Goal: Transaction & Acquisition: Book appointment/travel/reservation

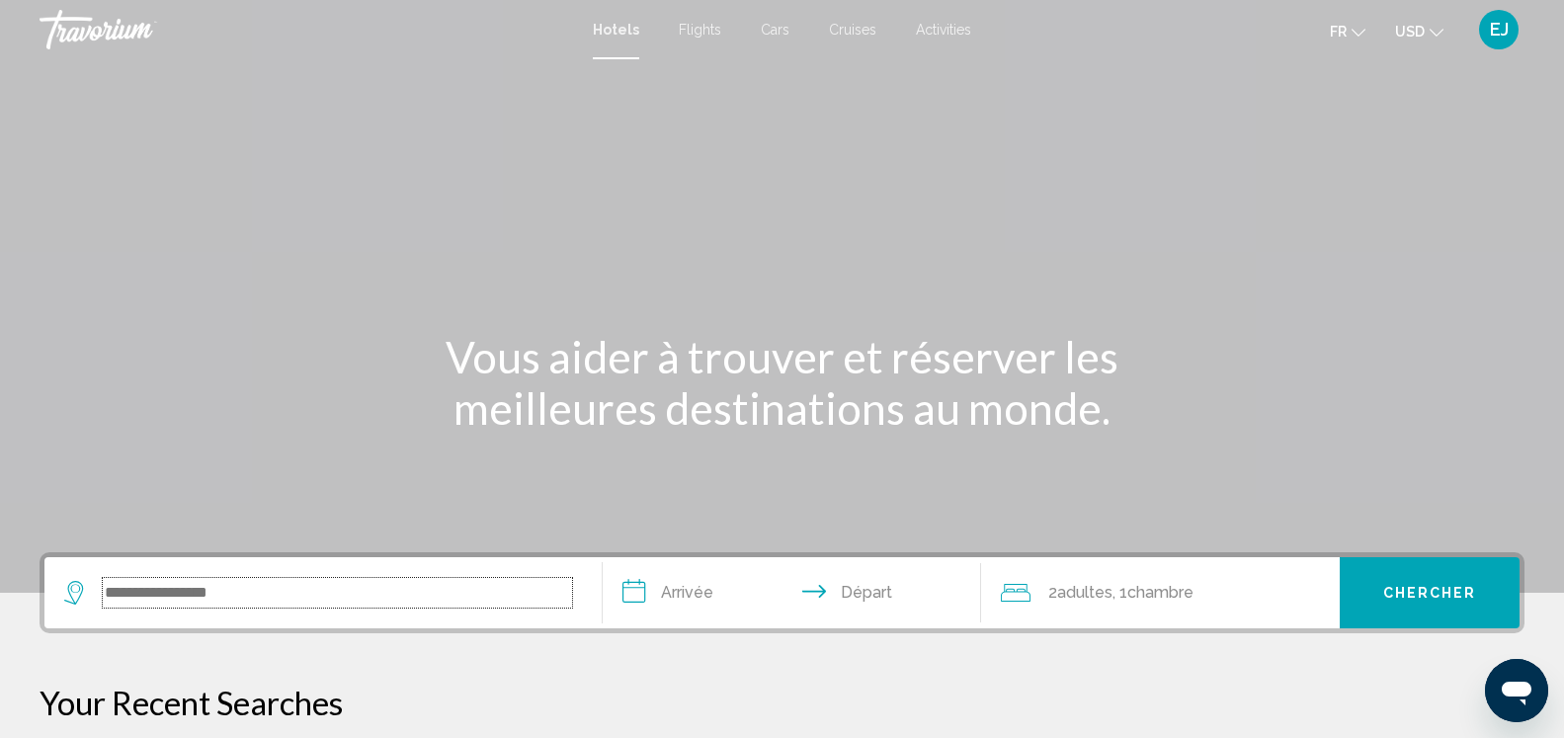
click at [244, 587] on input "Search widget" at bounding box center [337, 593] width 469 height 30
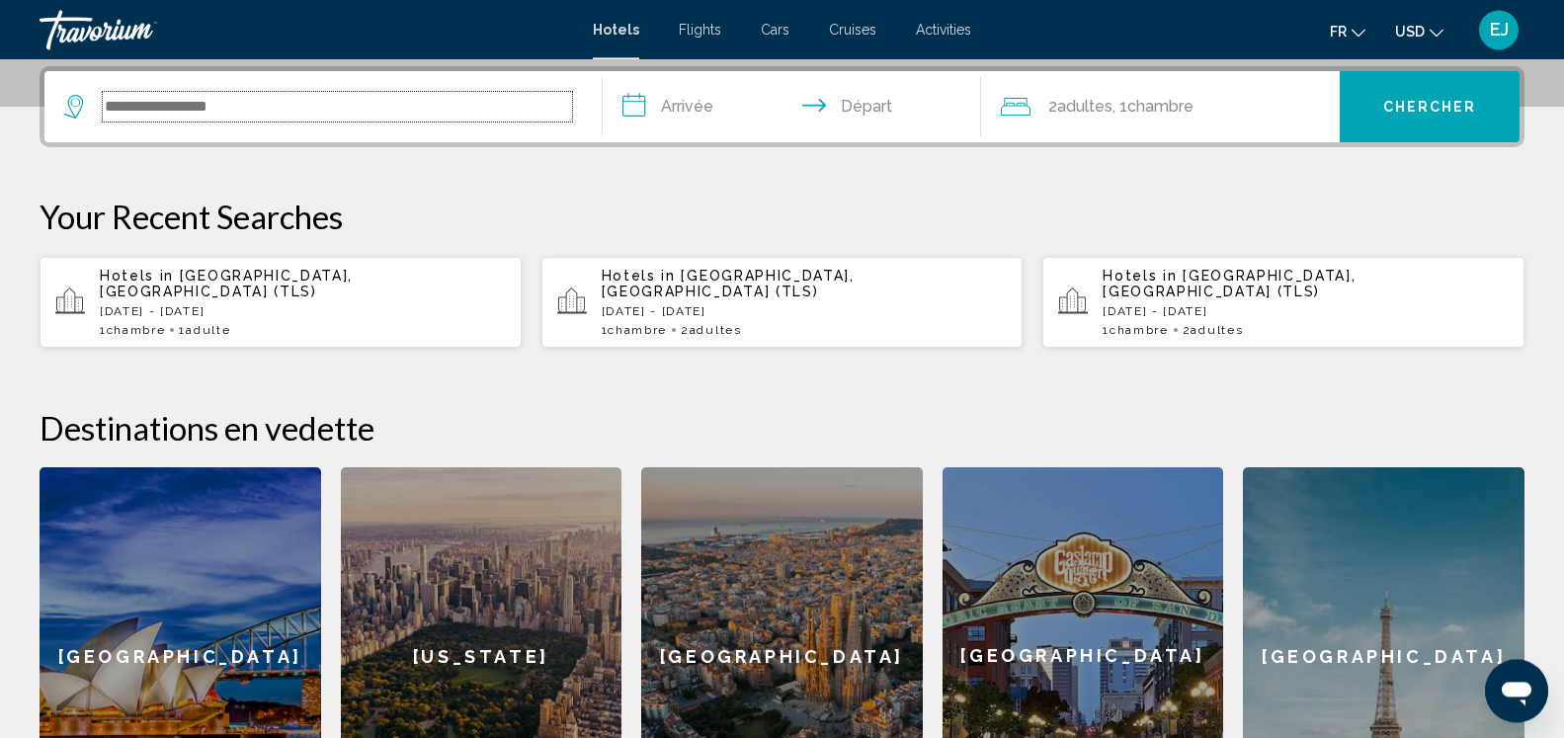
scroll to position [488, 0]
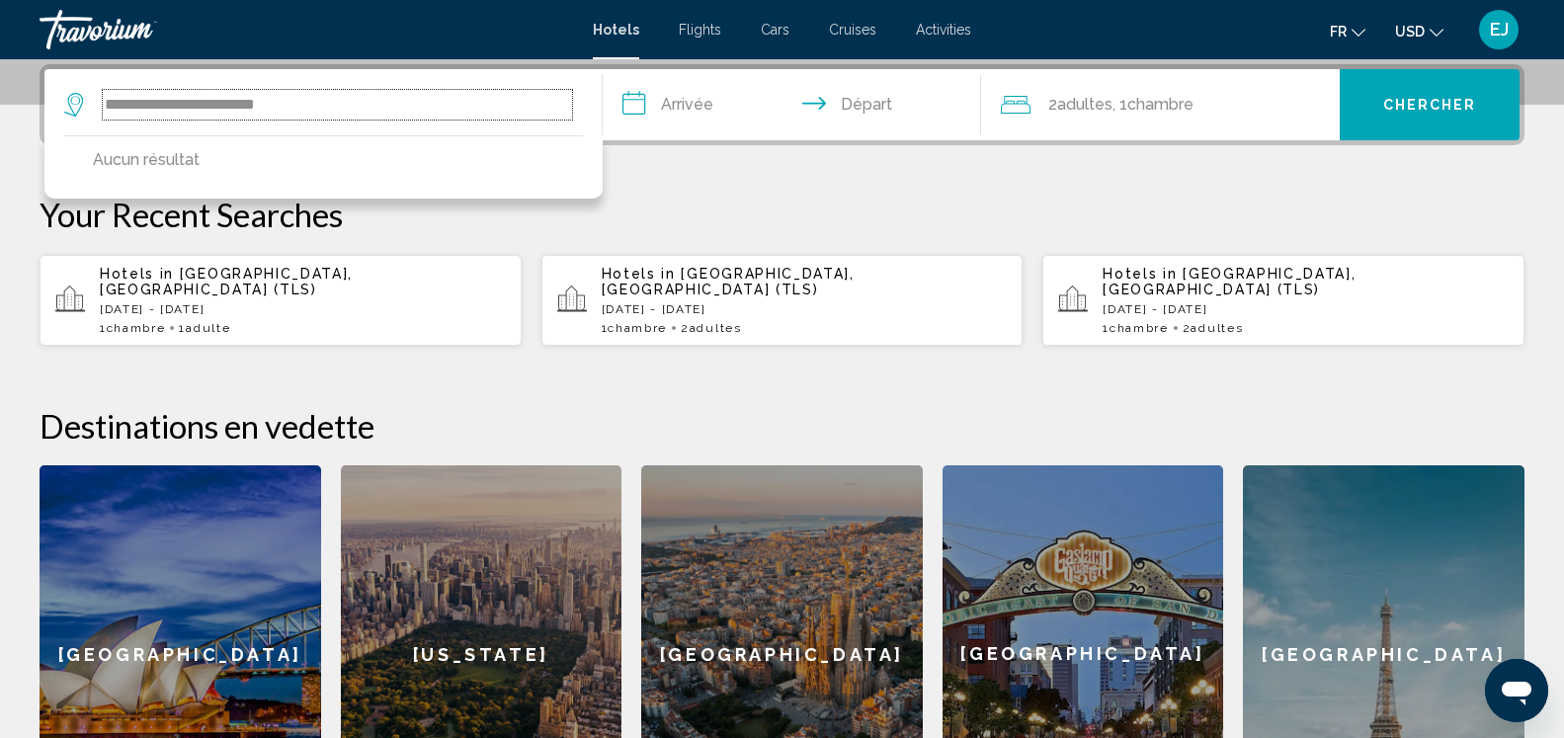
drag, startPoint x: 435, startPoint y: 103, endPoint x: 3, endPoint y: 222, distance: 448.1
click at [103, 120] on input "**********" at bounding box center [337, 105] width 469 height 30
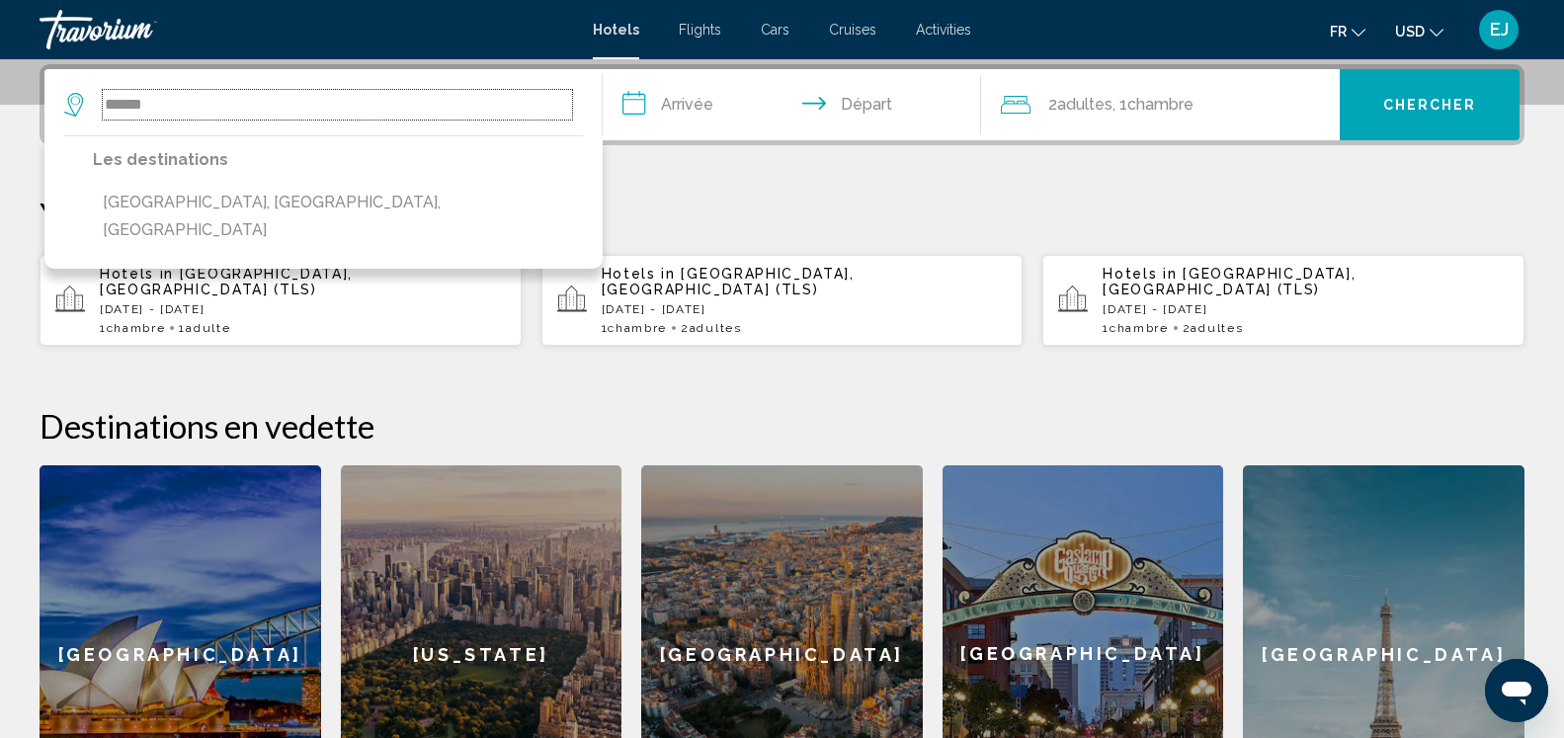
type input "******"
click at [679, 102] on input "**********" at bounding box center [796, 107] width 386 height 77
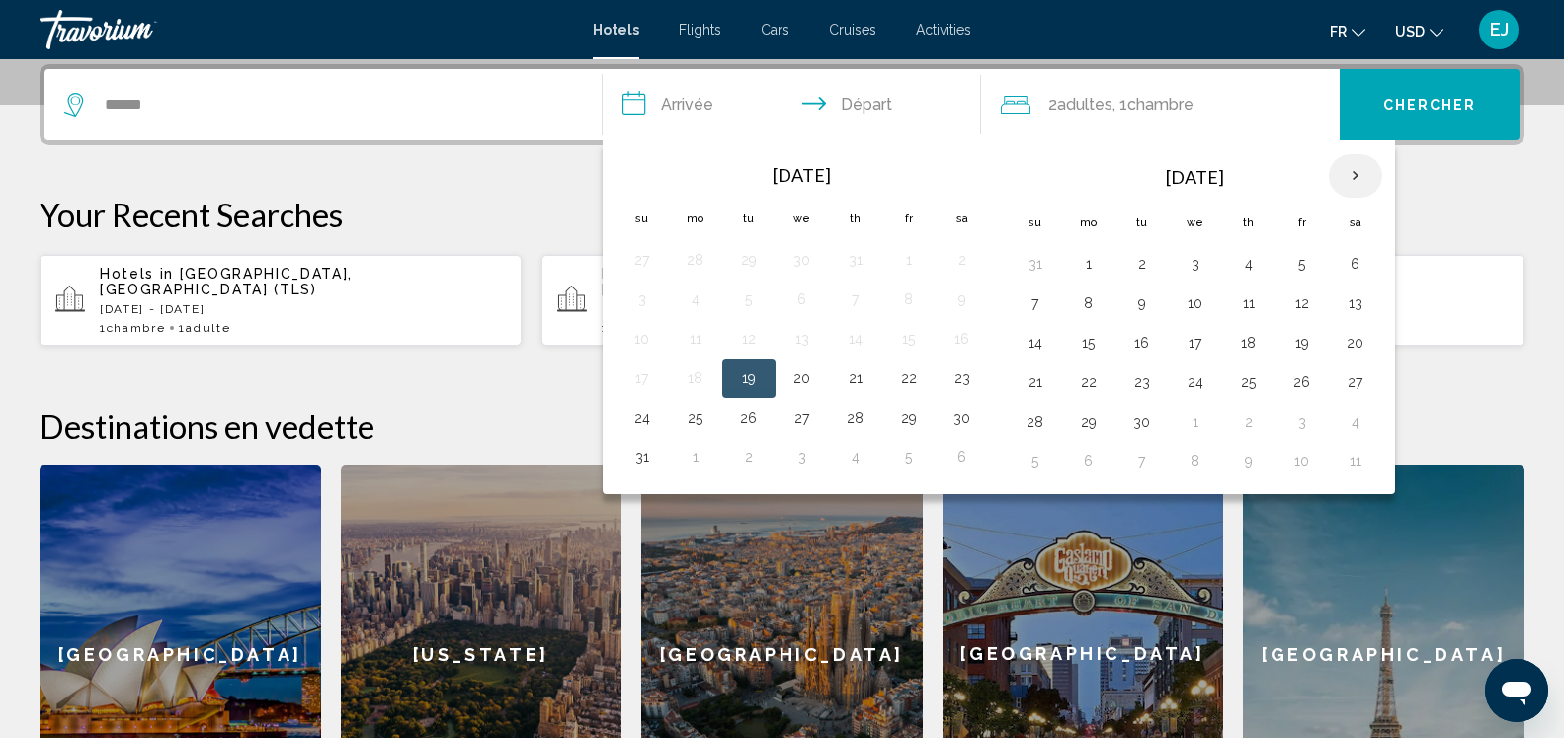
click at [1356, 175] on th "Next month" at bounding box center [1355, 175] width 53 height 43
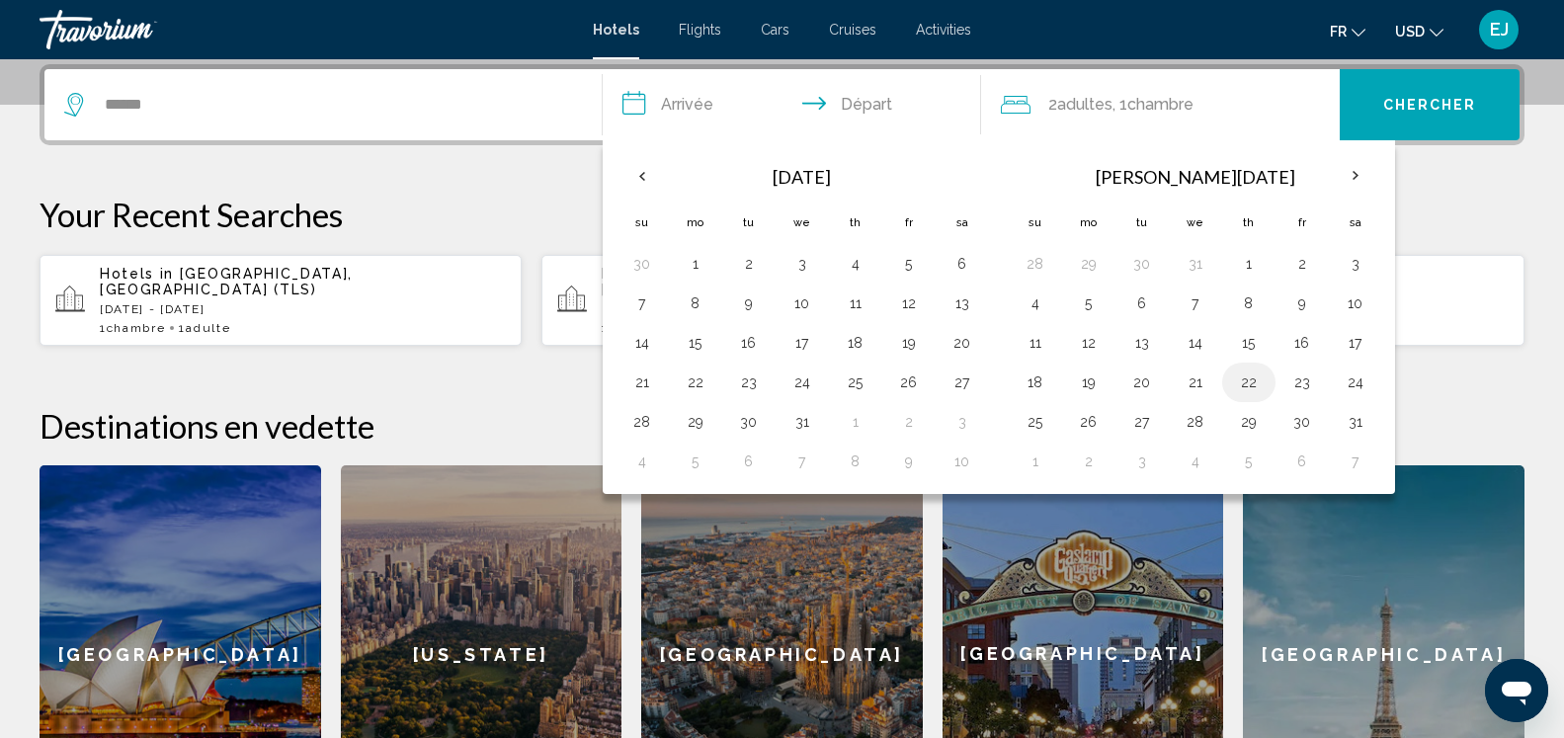
click at [1242, 381] on button "22" at bounding box center [1249, 383] width 32 height 28
click at [1357, 373] on button "24" at bounding box center [1356, 383] width 32 height 28
type input "**********"
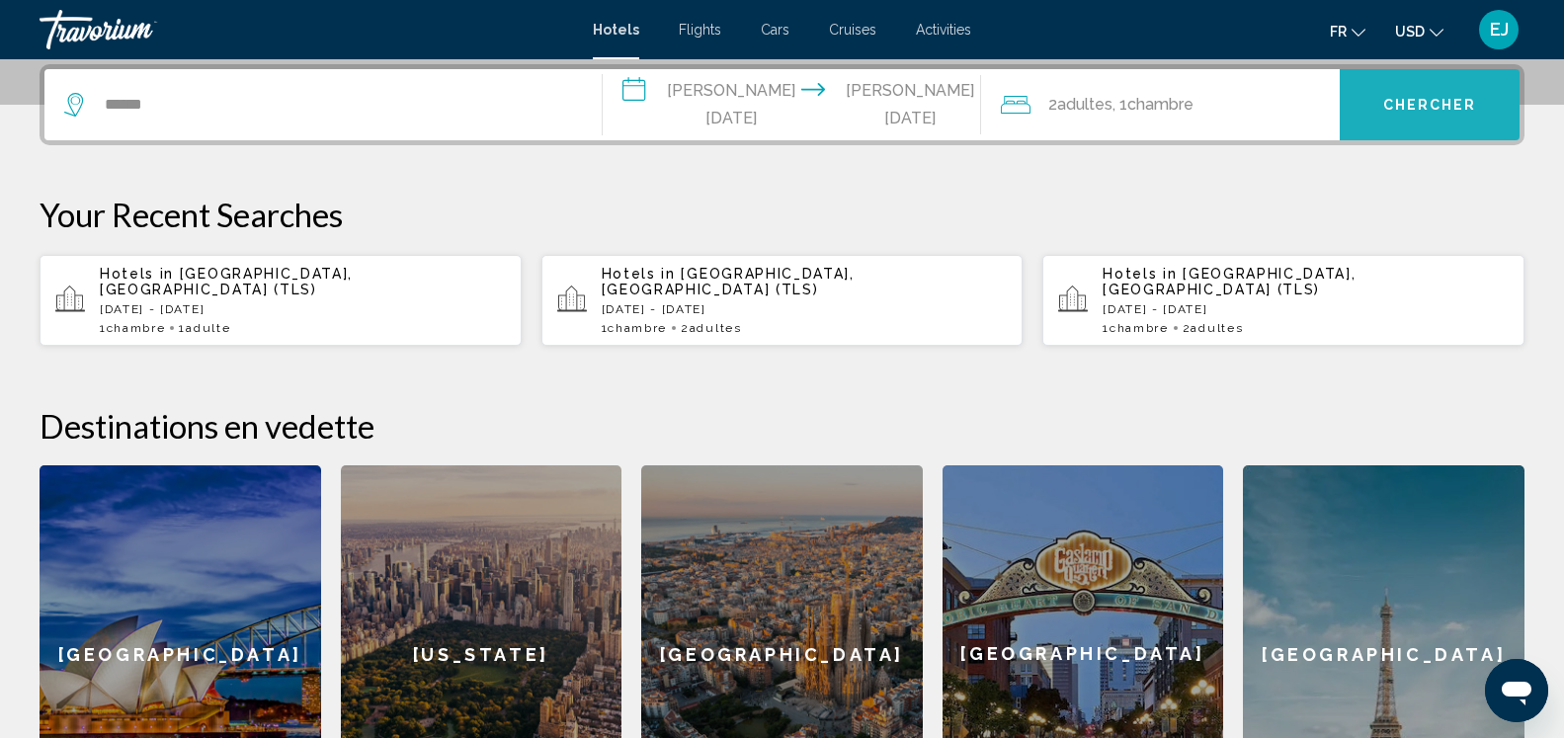
click at [1425, 111] on span "Chercher" at bounding box center [1431, 106] width 94 height 16
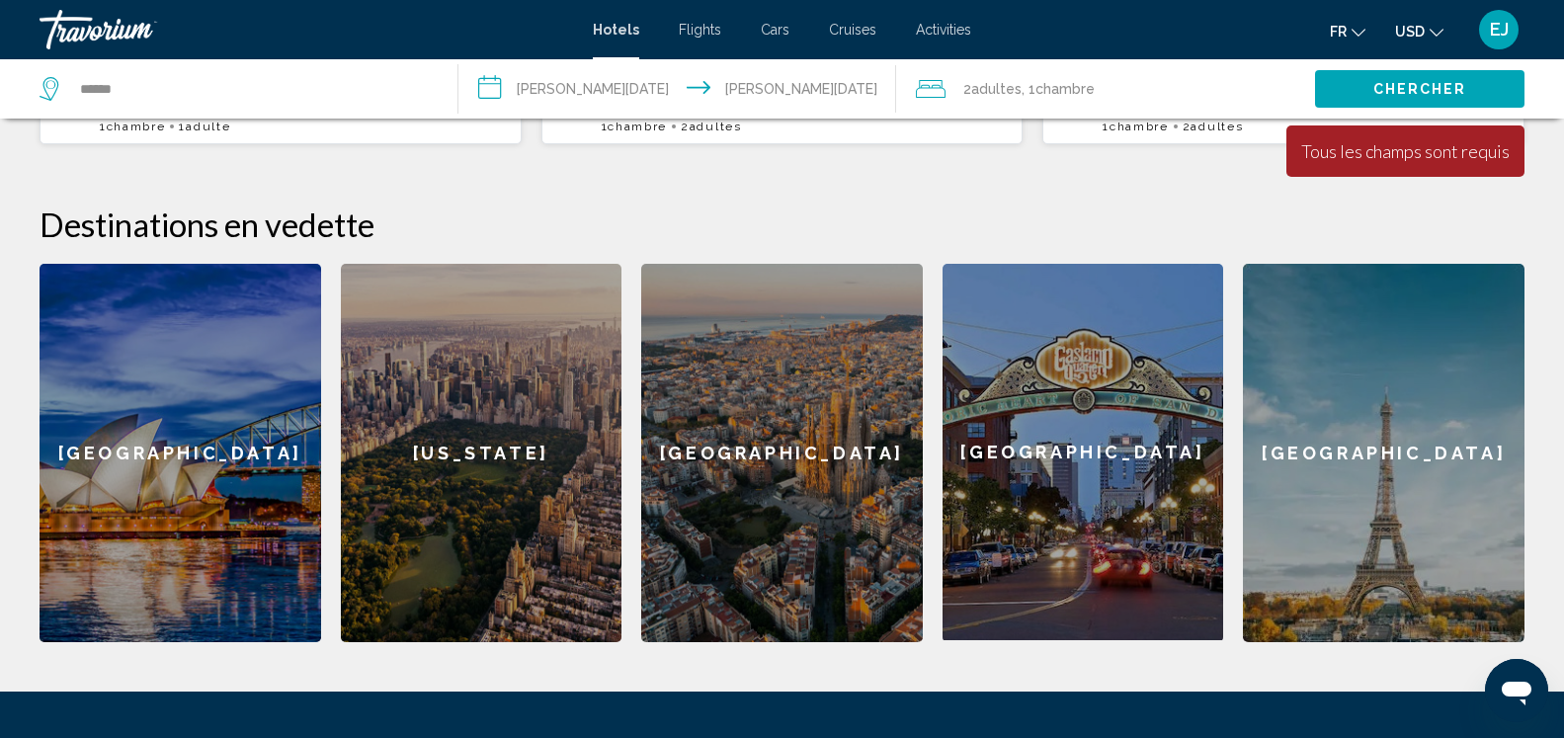
scroll to position [387, 0]
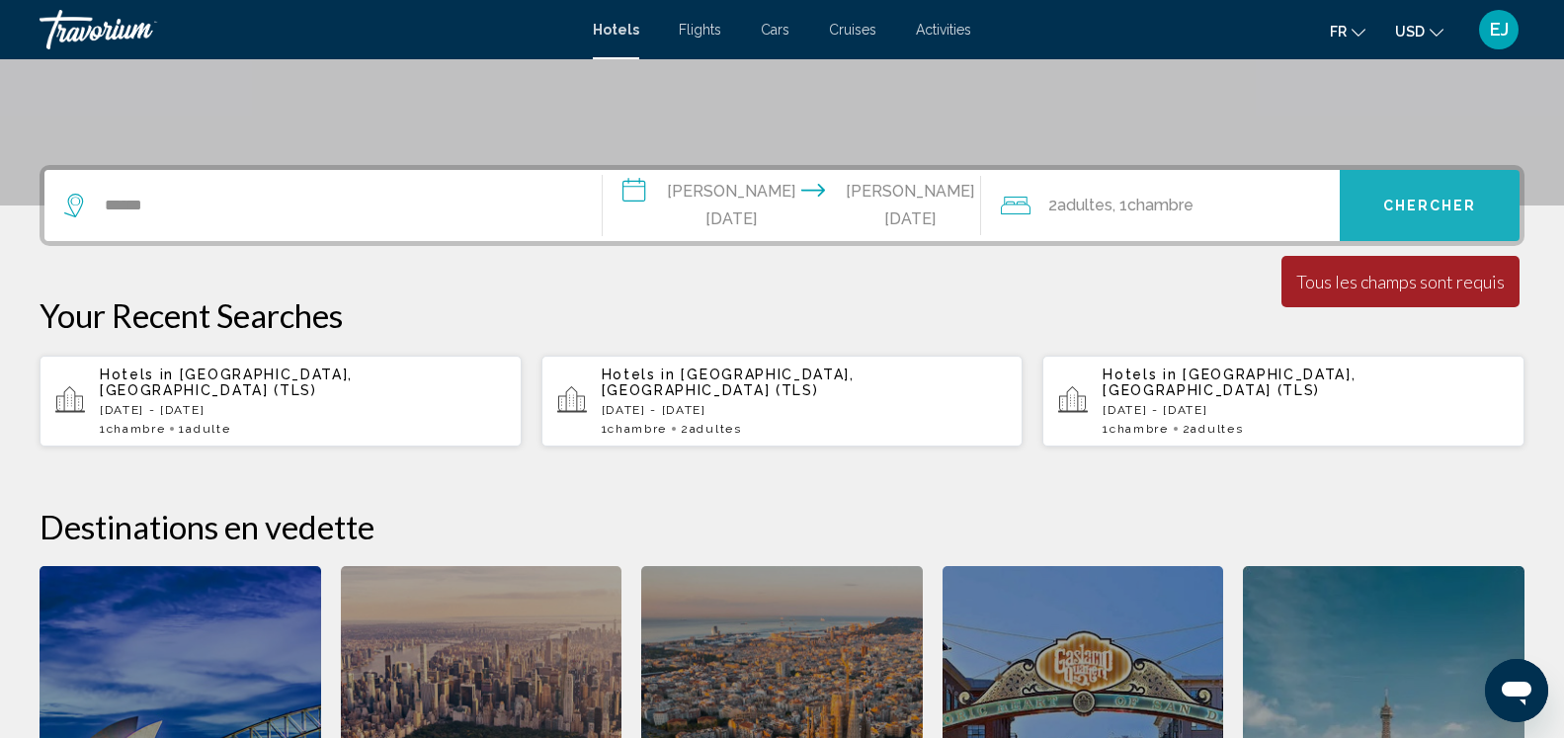
click at [1417, 200] on span "Chercher" at bounding box center [1431, 207] width 94 height 16
click at [843, 201] on input "**********" at bounding box center [796, 208] width 386 height 77
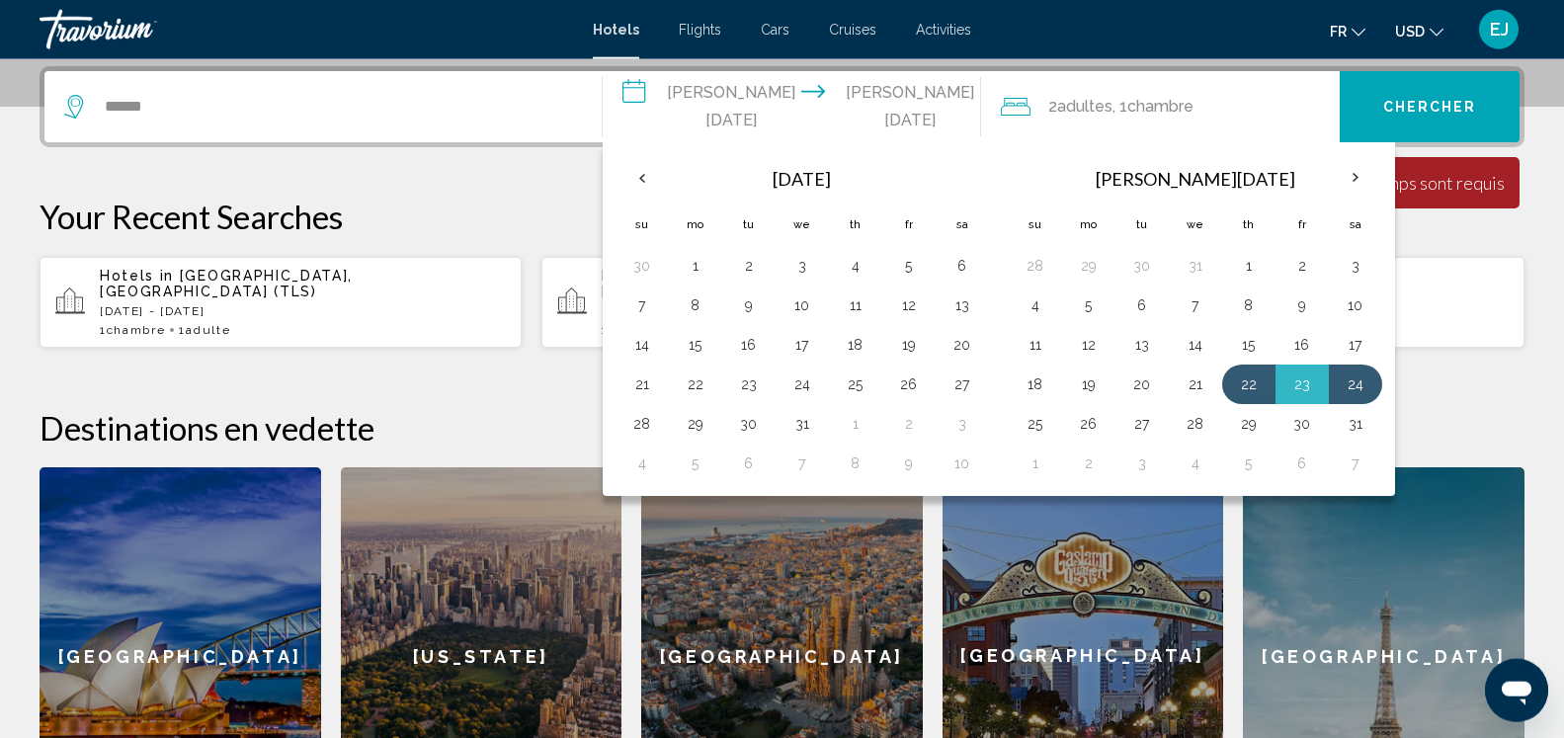
scroll to position [488, 0]
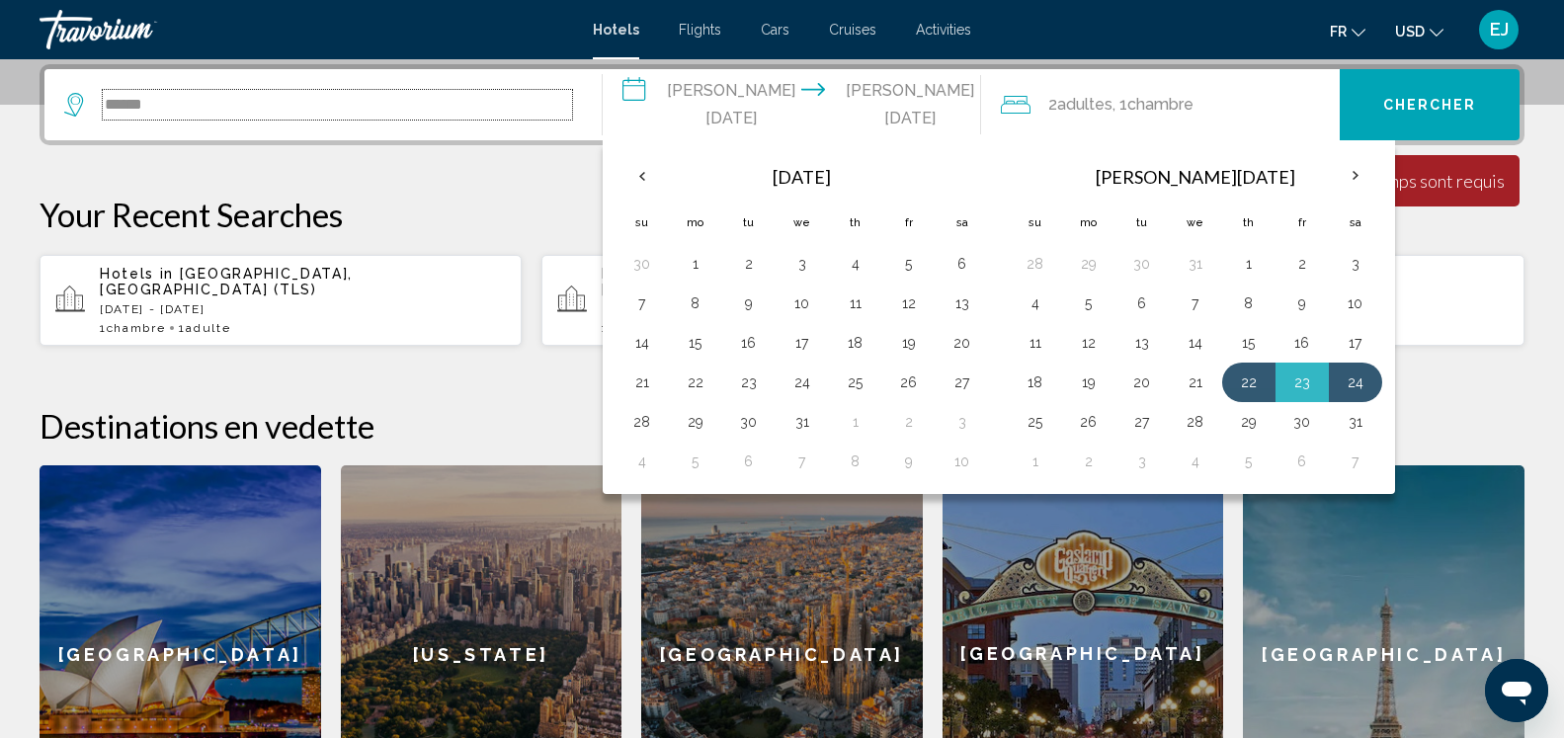
click at [329, 115] on input "******" at bounding box center [337, 105] width 469 height 30
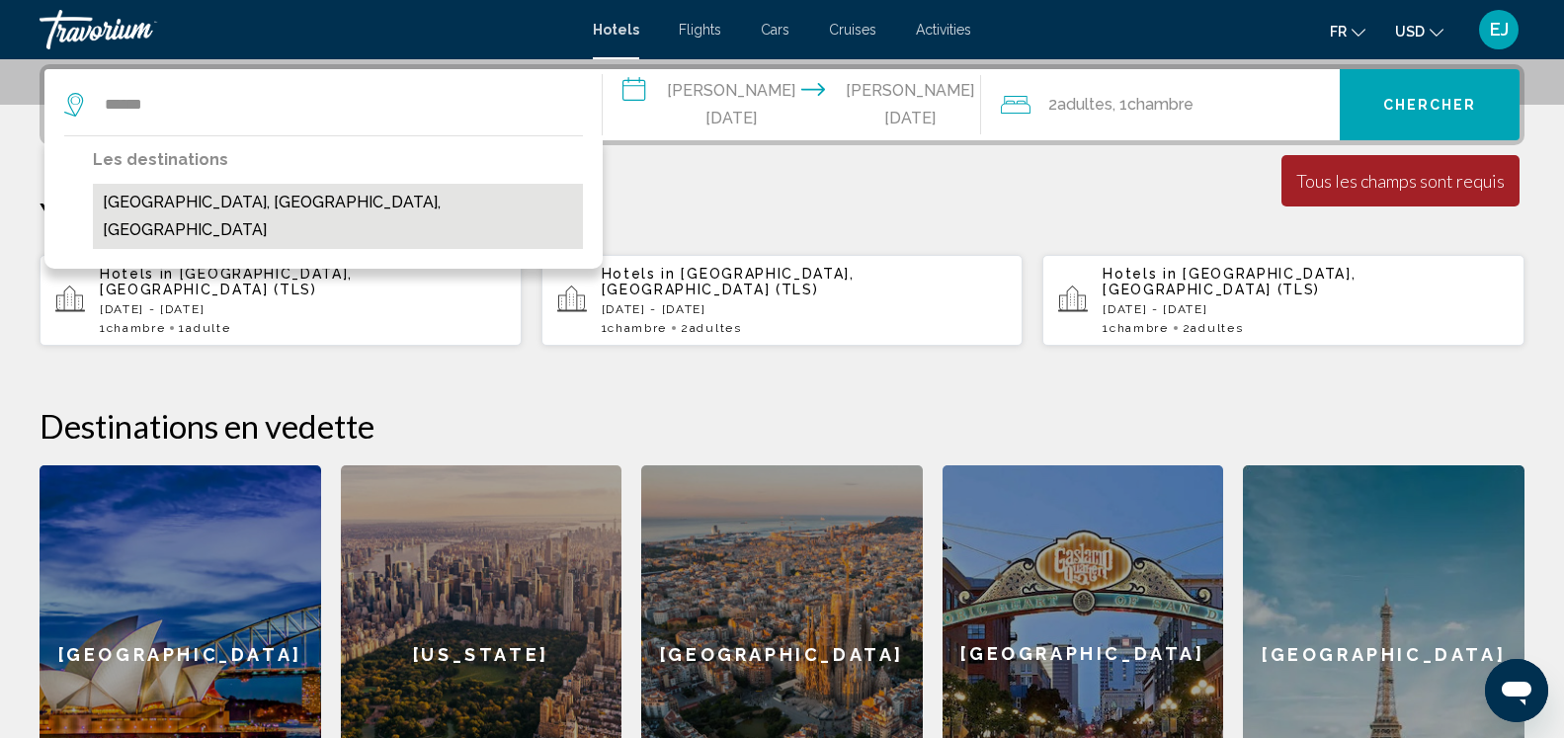
click at [200, 204] on button "[GEOGRAPHIC_DATA], [GEOGRAPHIC_DATA], [GEOGRAPHIC_DATA]" at bounding box center [338, 216] width 490 height 65
type input "**********"
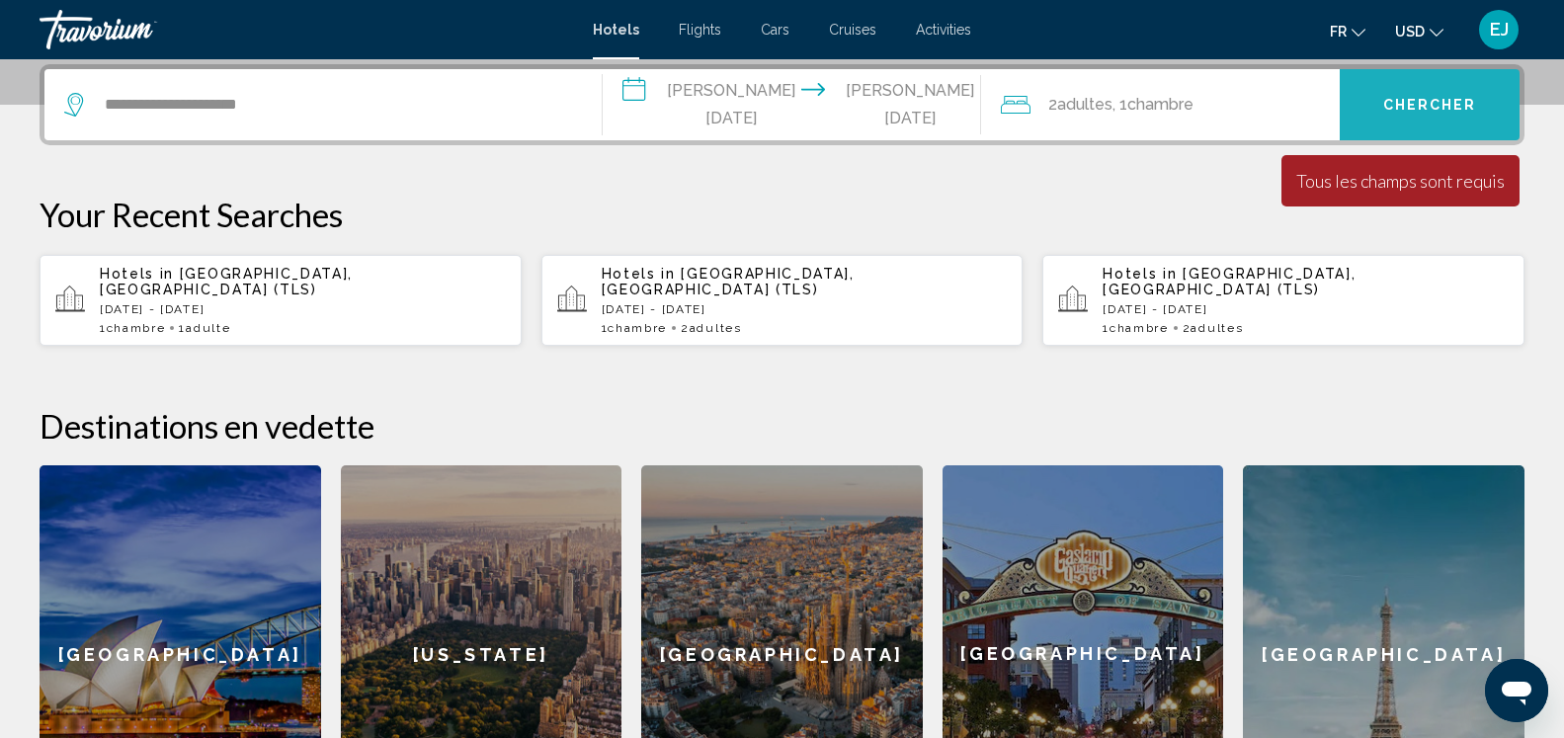
click at [1469, 94] on button "Chercher" at bounding box center [1430, 104] width 180 height 71
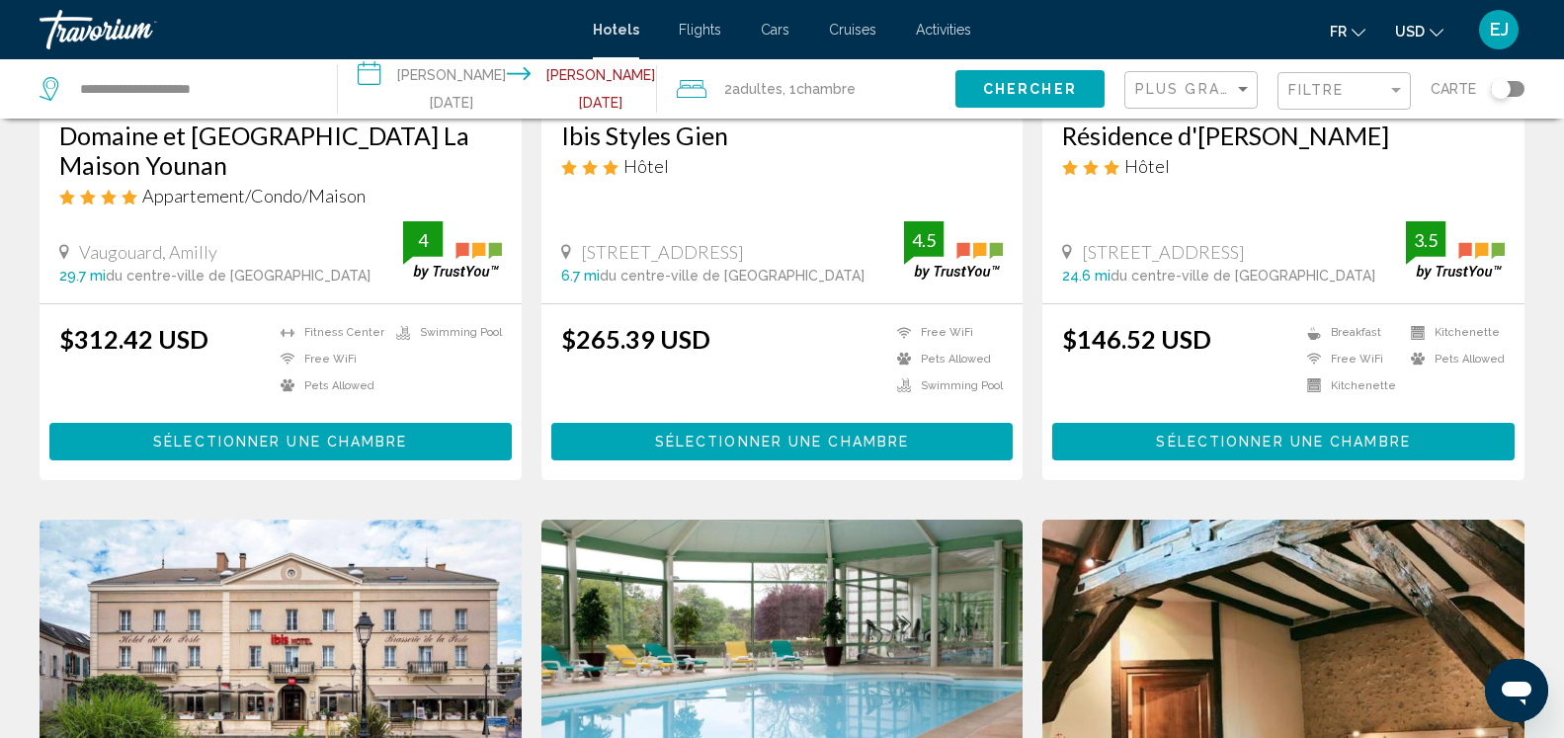
scroll to position [706, 0]
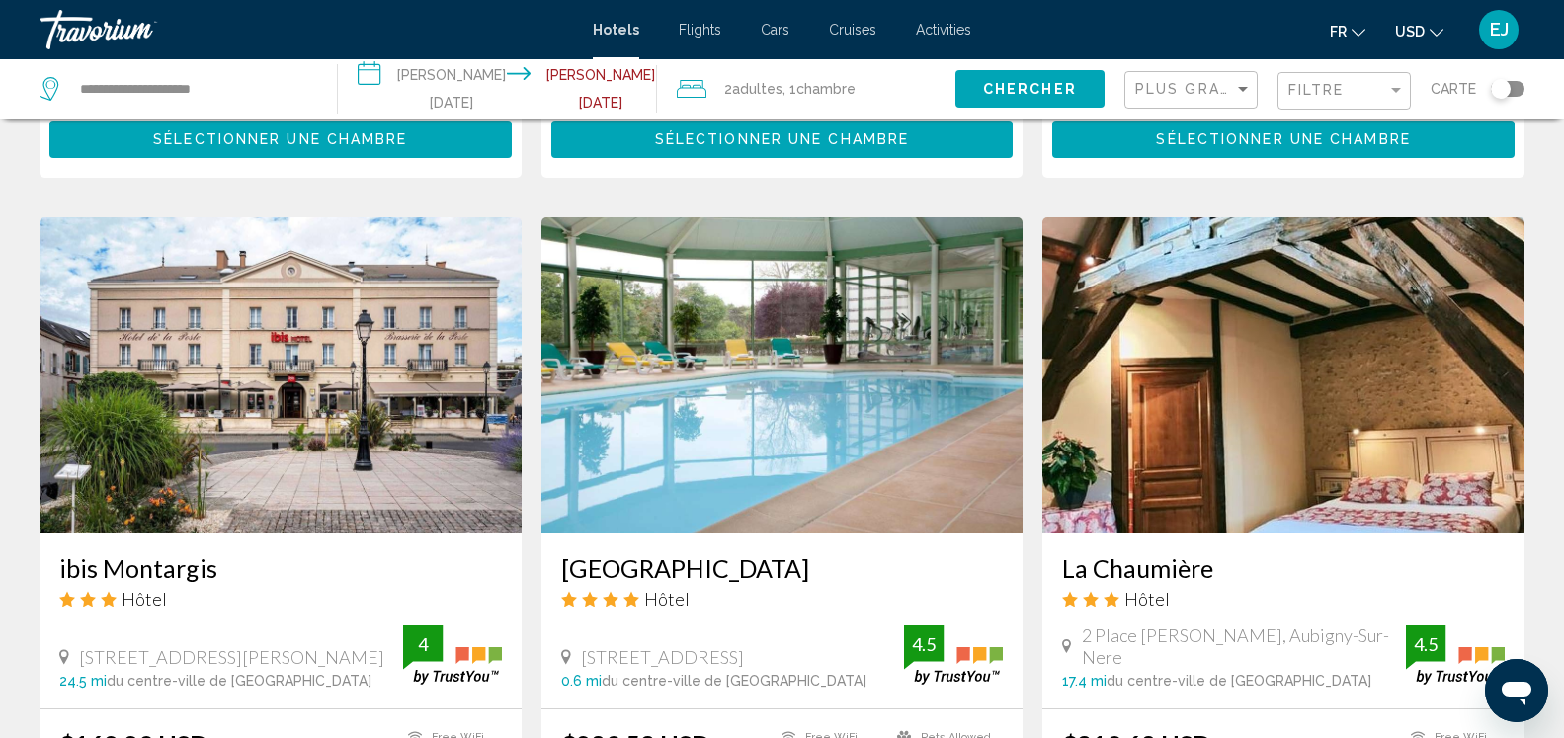
click at [759, 452] on img "Main content" at bounding box center [783, 375] width 482 height 316
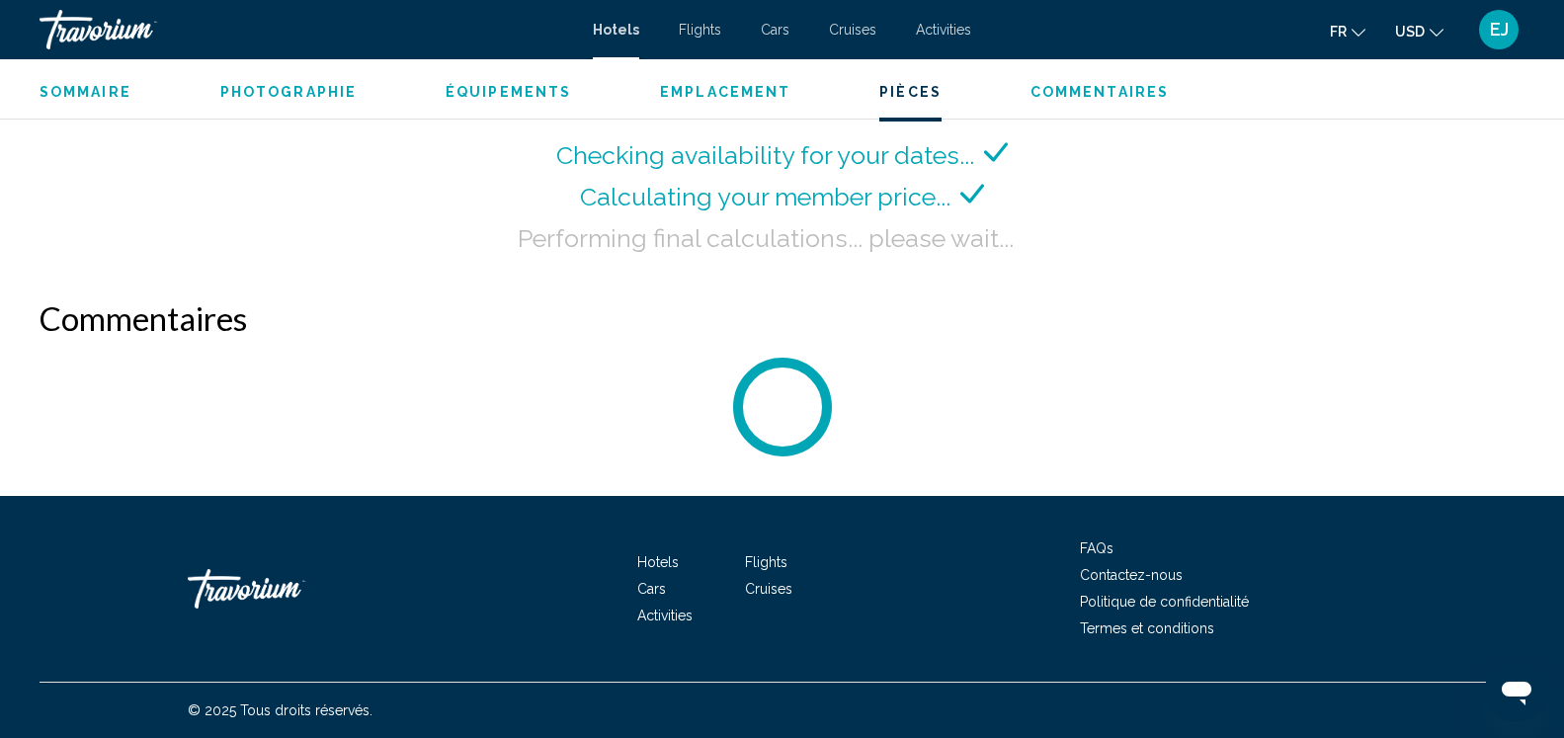
scroll to position [2795, 0]
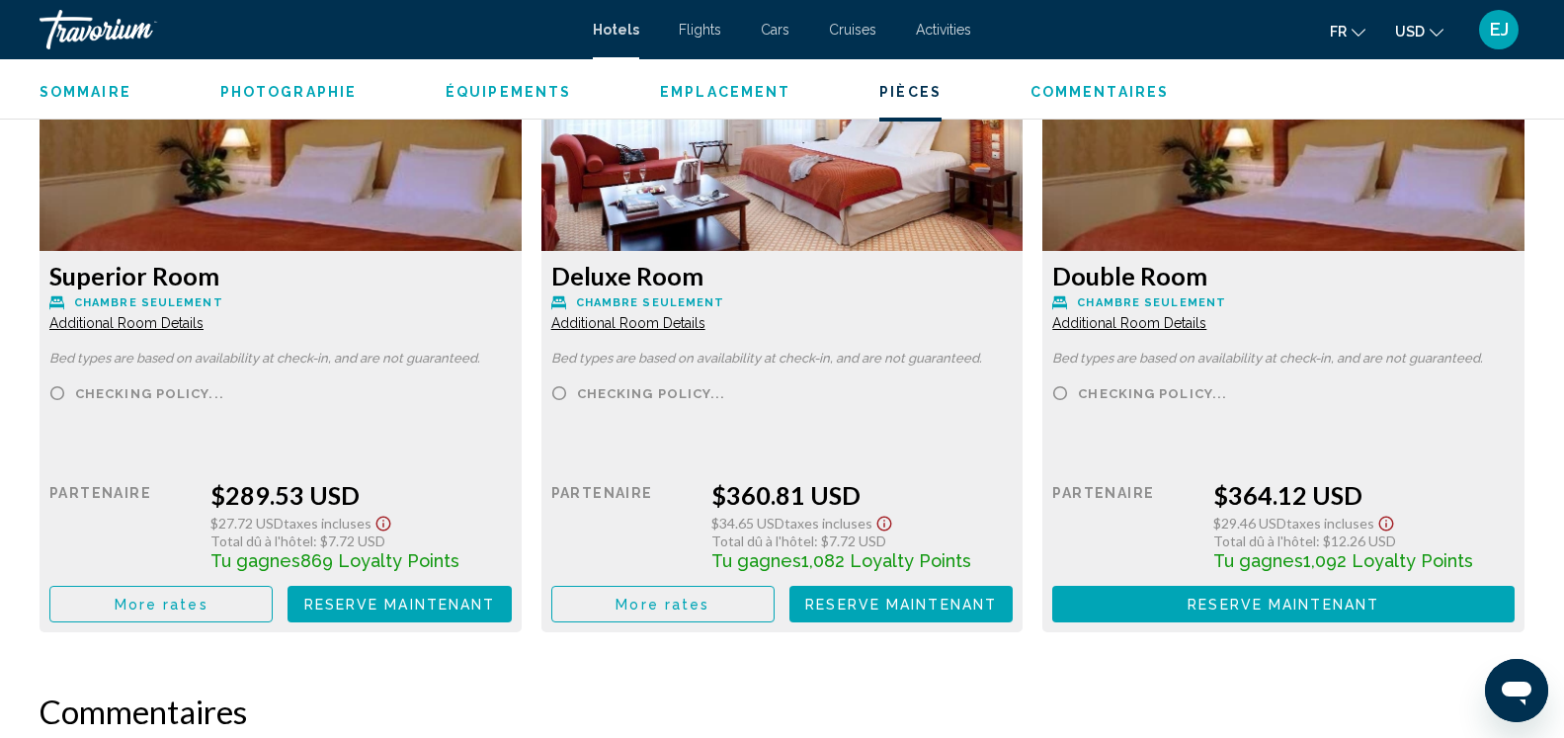
click at [1444, 33] on icon "Change currency" at bounding box center [1437, 33] width 14 height 14
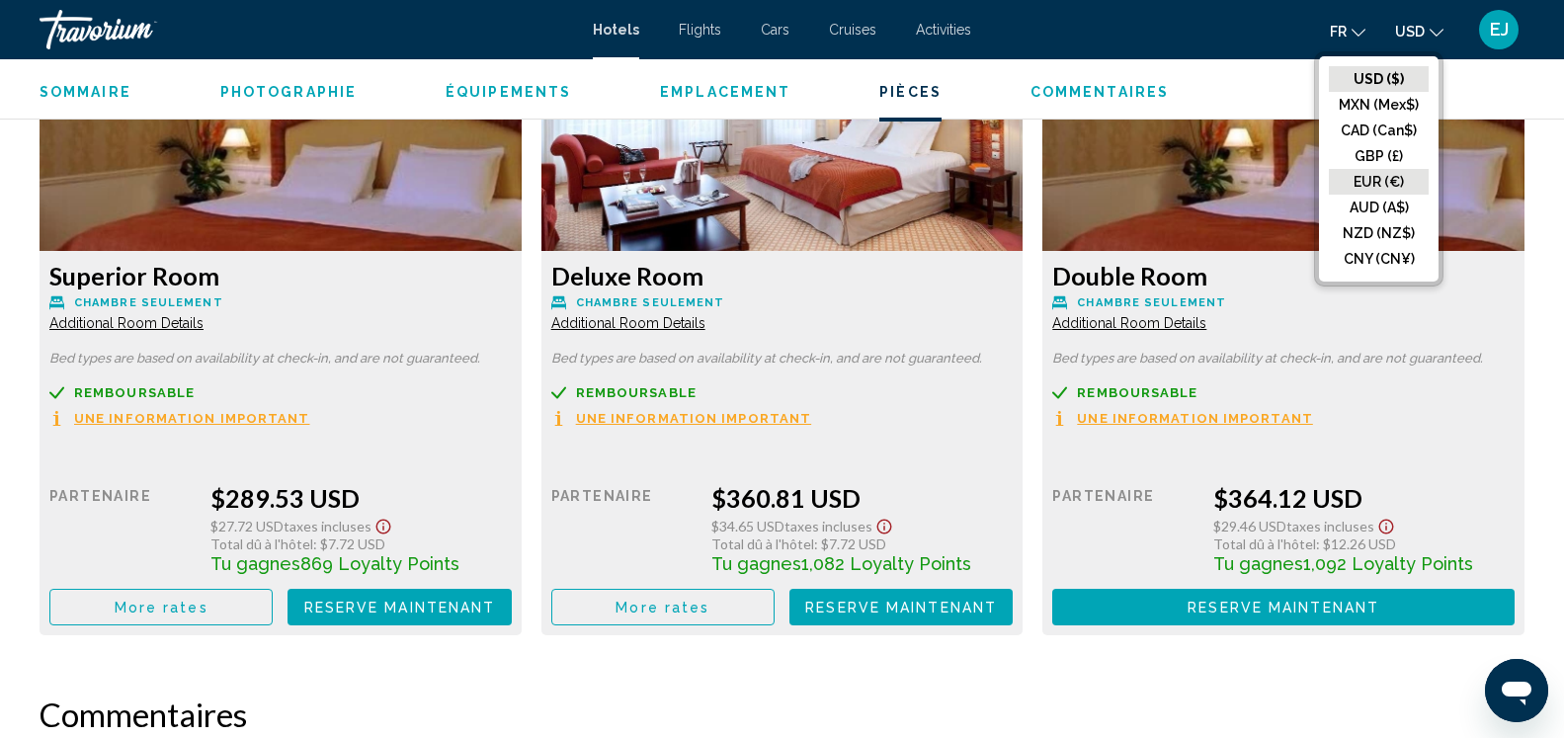
click at [1393, 190] on button "EUR (€)" at bounding box center [1379, 182] width 100 height 26
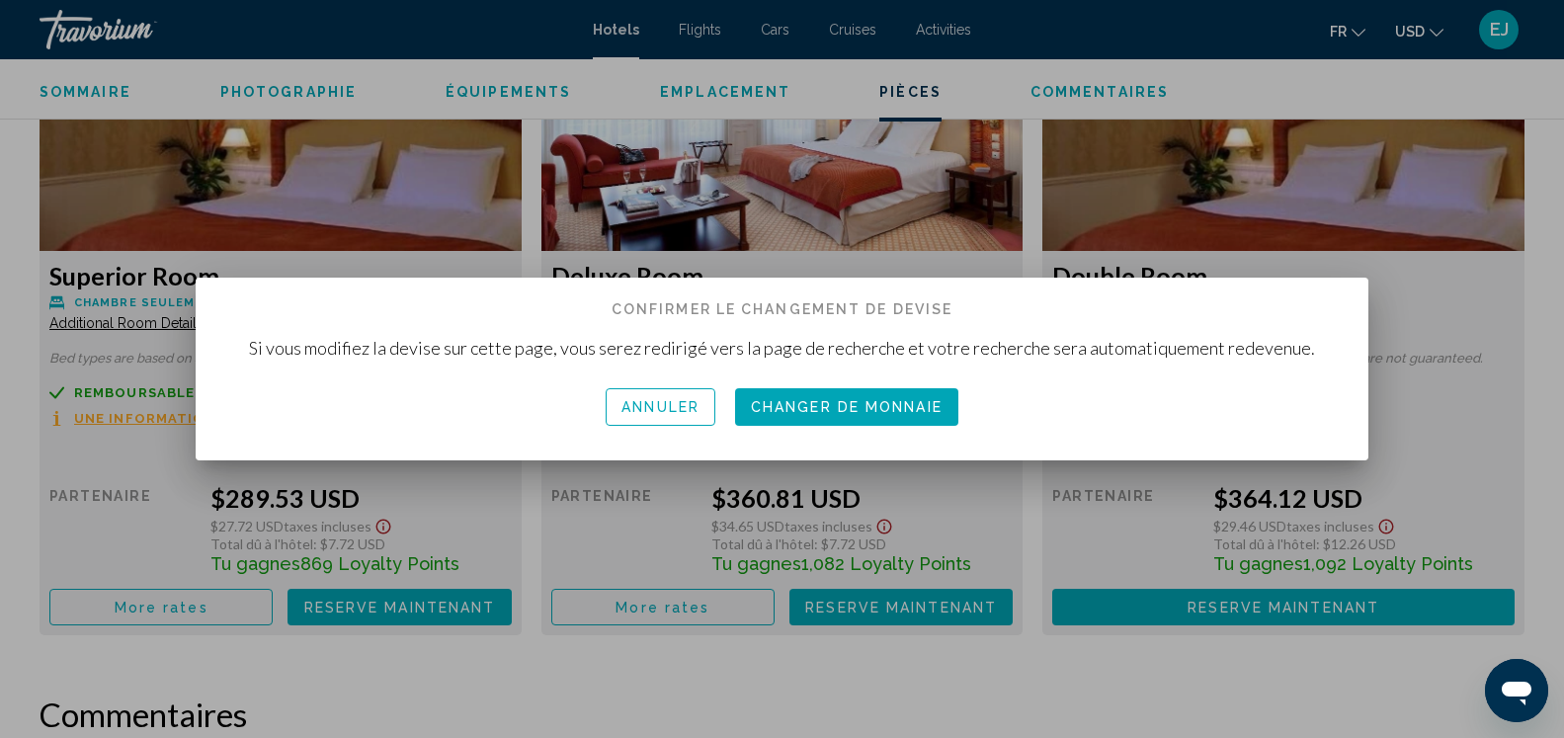
scroll to position [0, 0]
drag, startPoint x: 870, startPoint y: 402, endPoint x: 930, endPoint y: 400, distance: 60.3
click at [870, 401] on span "Changer de monnaie" at bounding box center [847, 408] width 192 height 16
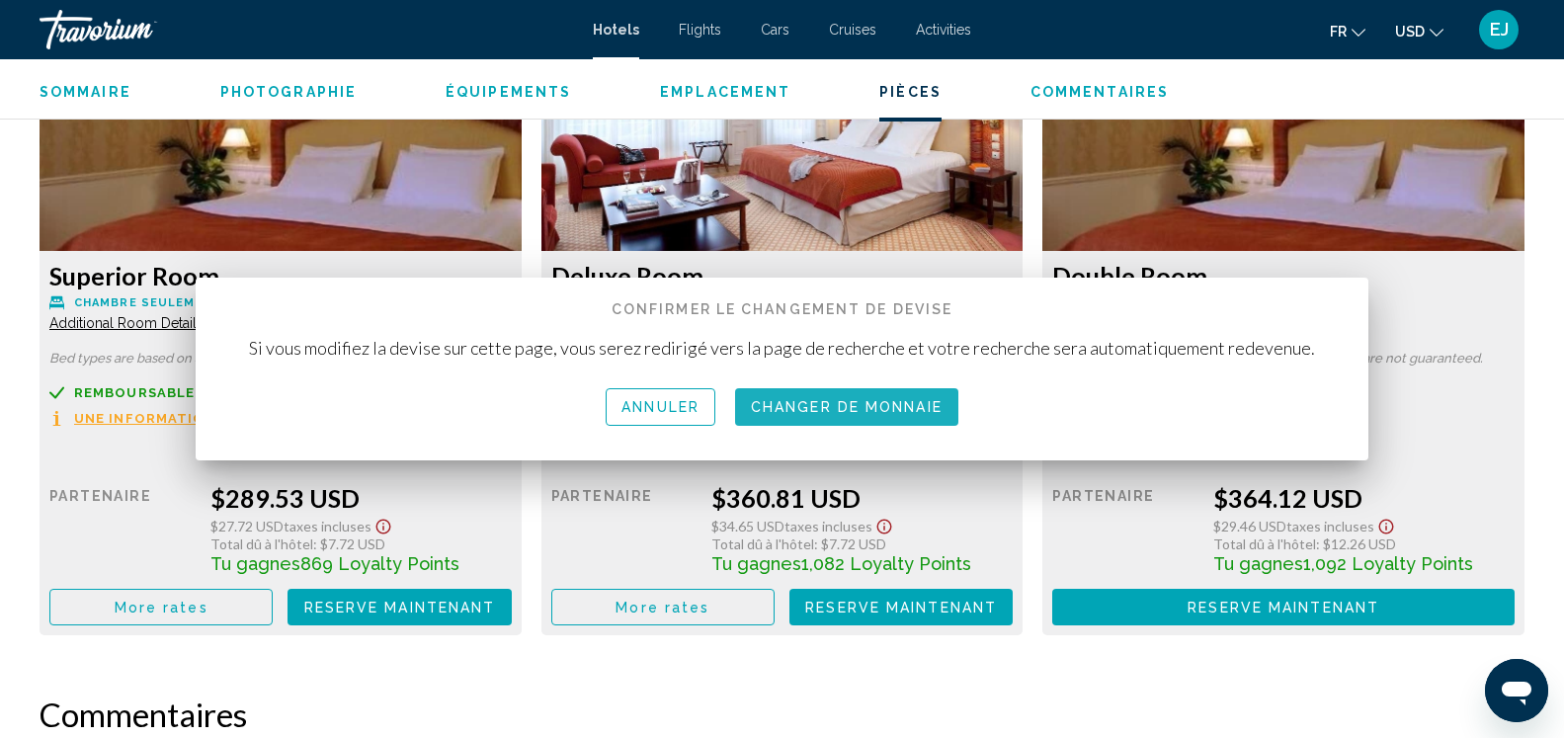
scroll to position [2795, 0]
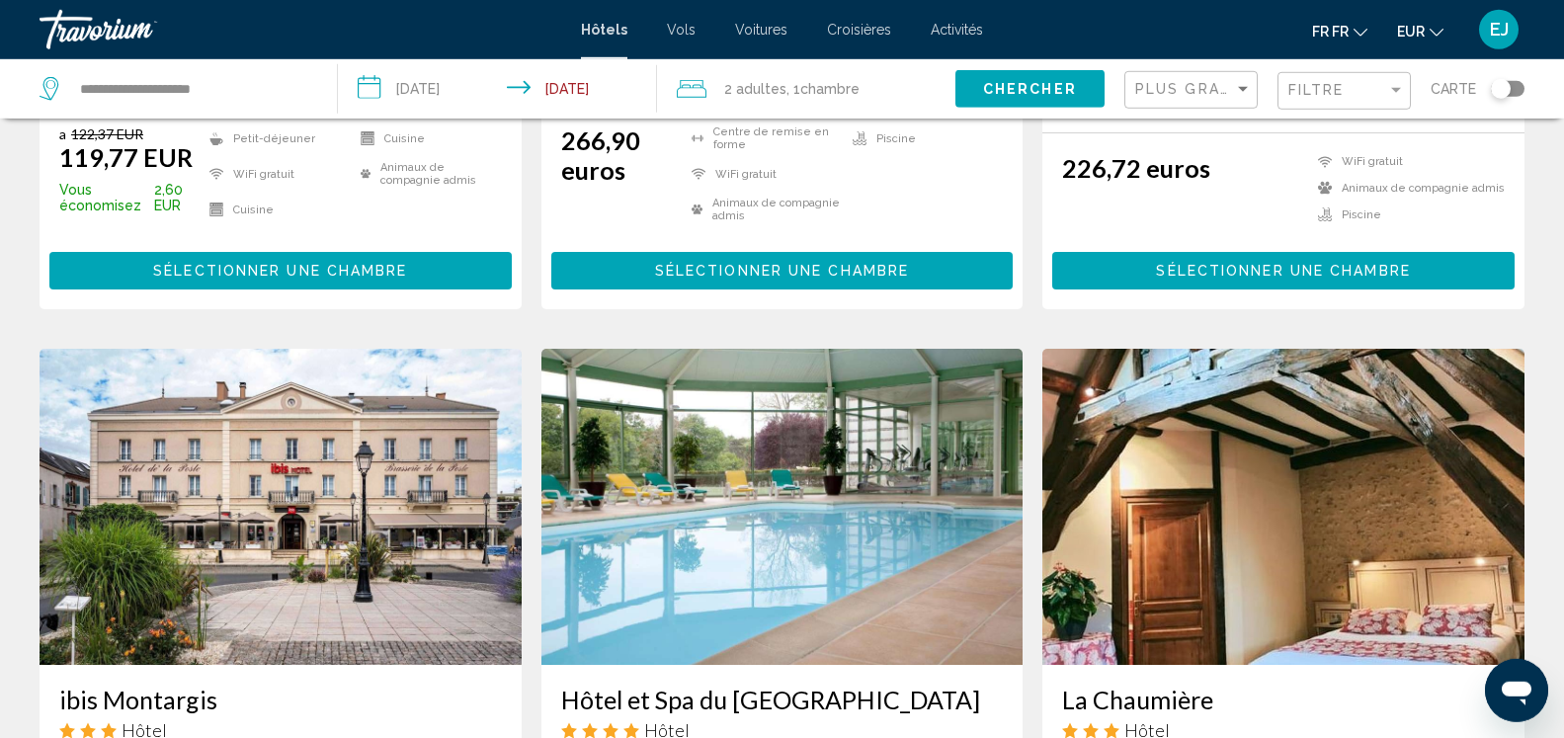
scroll to position [706, 0]
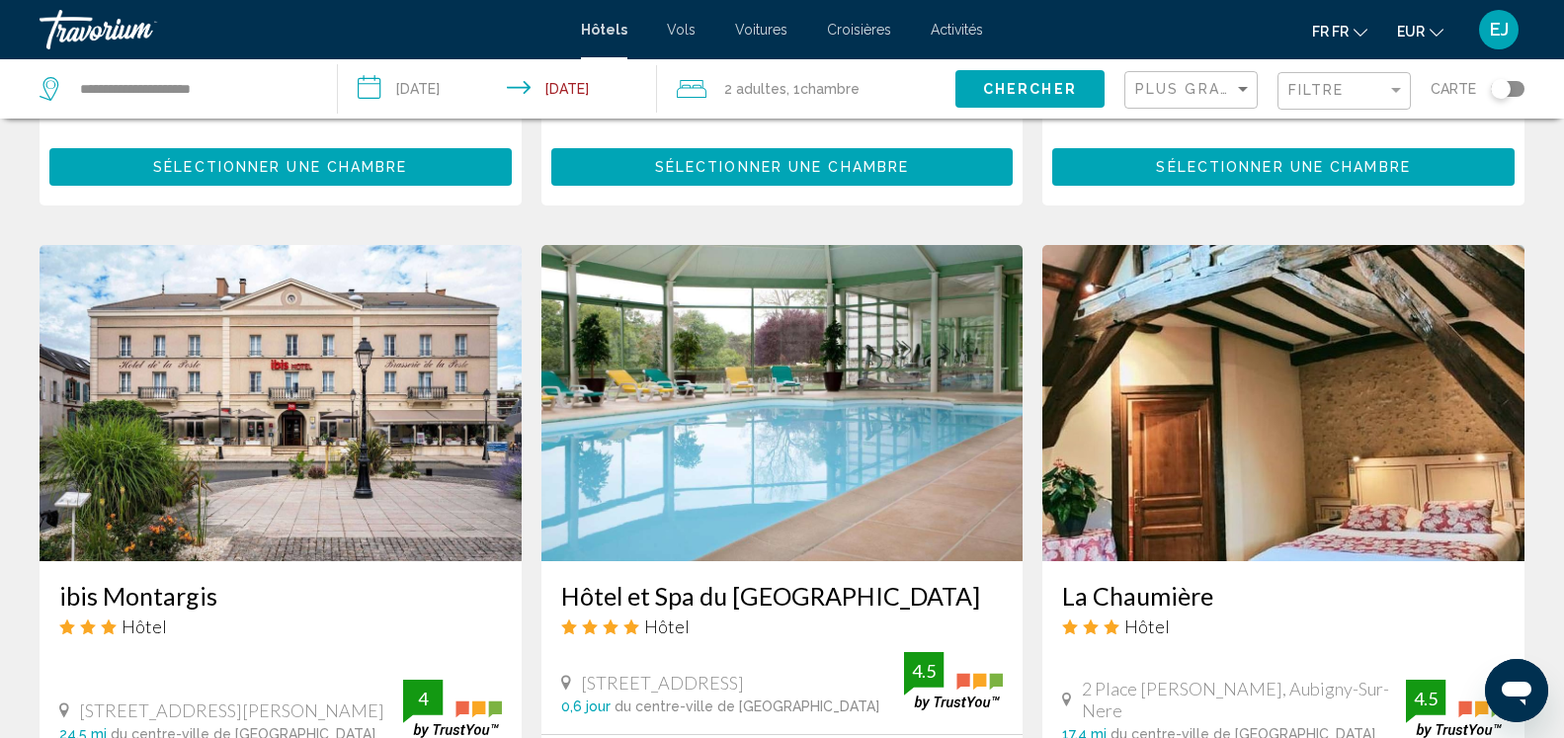
drag, startPoint x: 834, startPoint y: 435, endPoint x: 848, endPoint y: 464, distance: 31.8
click at [832, 435] on img "Principaux contenus" at bounding box center [783, 403] width 482 height 316
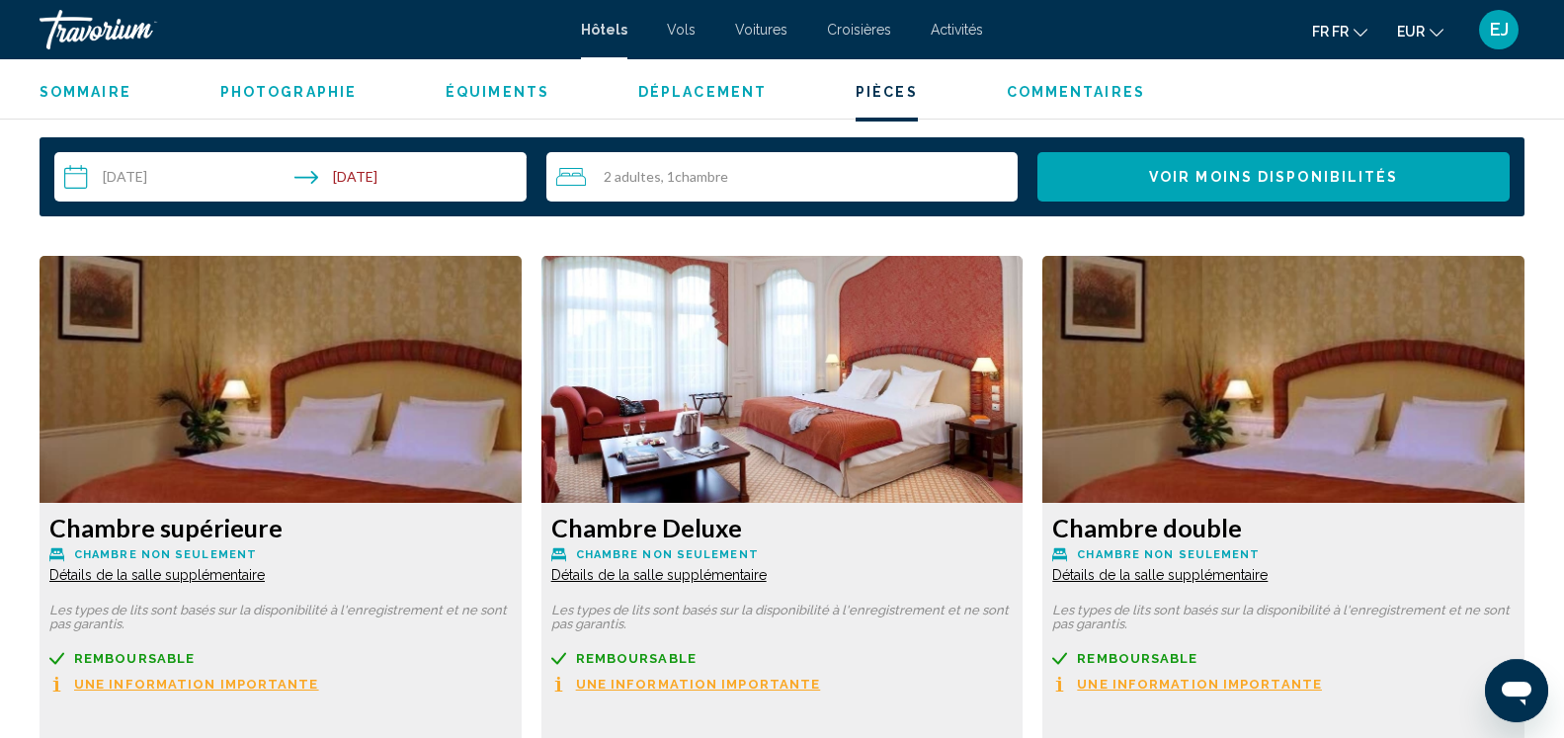
scroll to position [2692, 0]
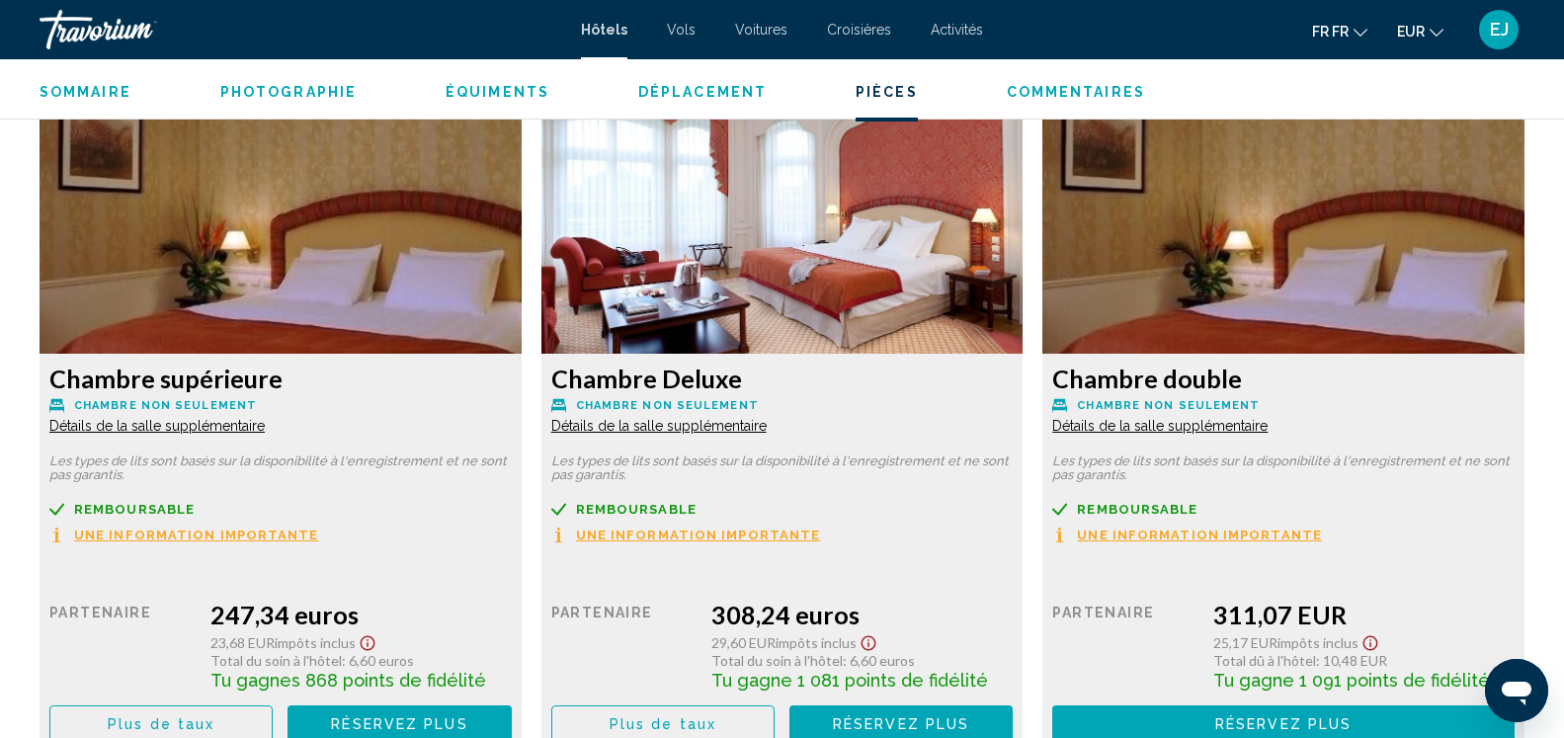
click at [161, 534] on span "Une information importante" at bounding box center [196, 535] width 245 height 13
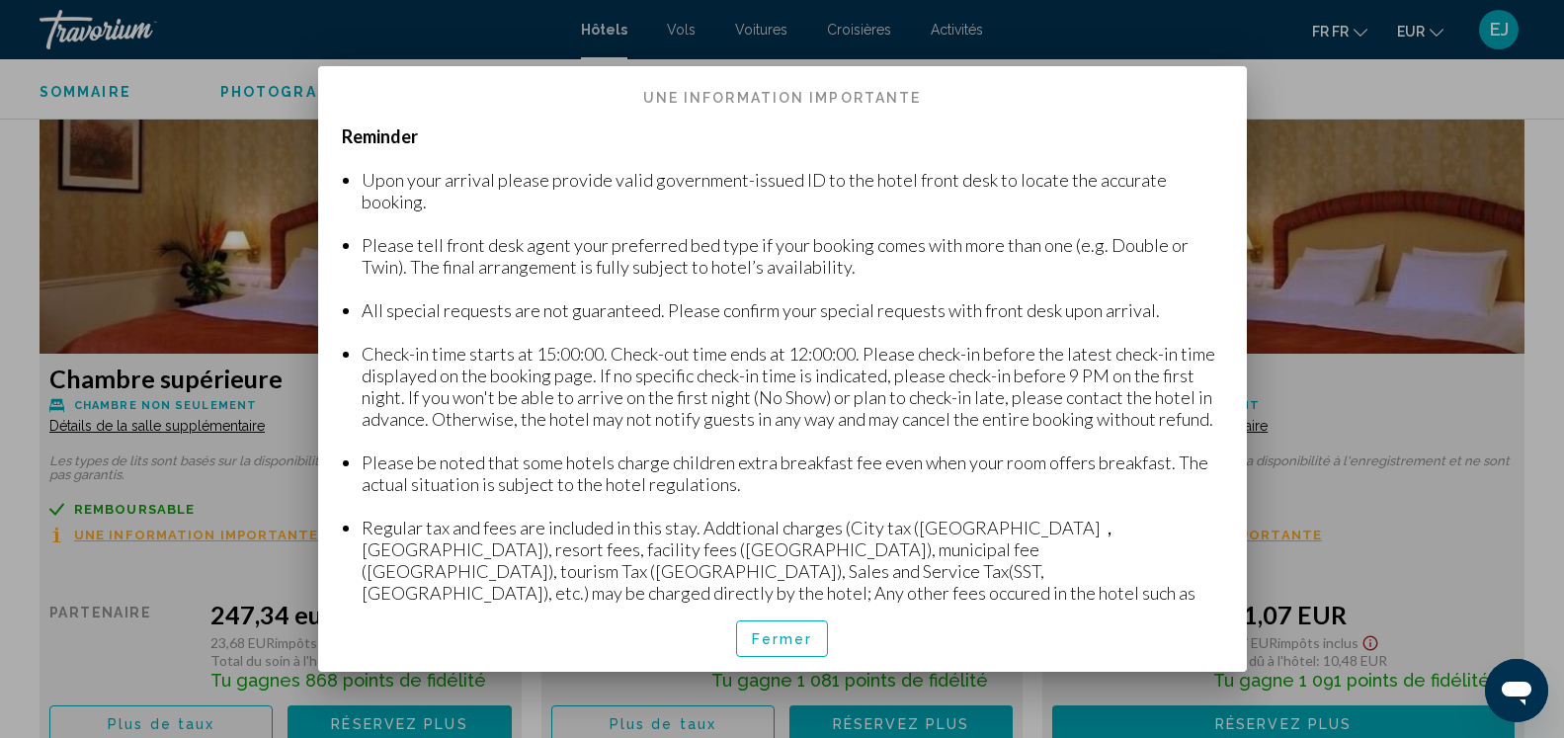
scroll to position [0, 0]
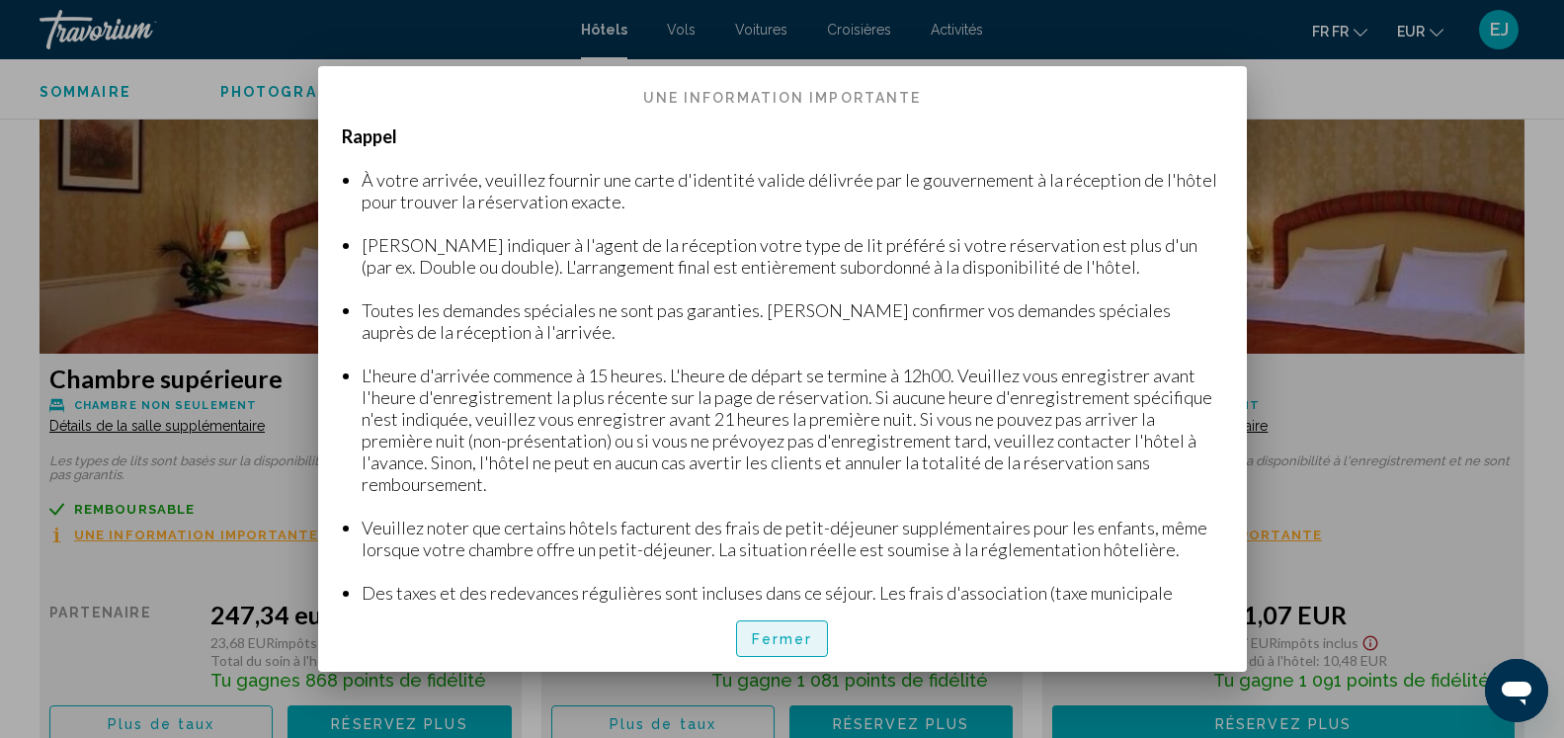
click at [801, 637] on span "Fermer" at bounding box center [782, 640] width 61 height 16
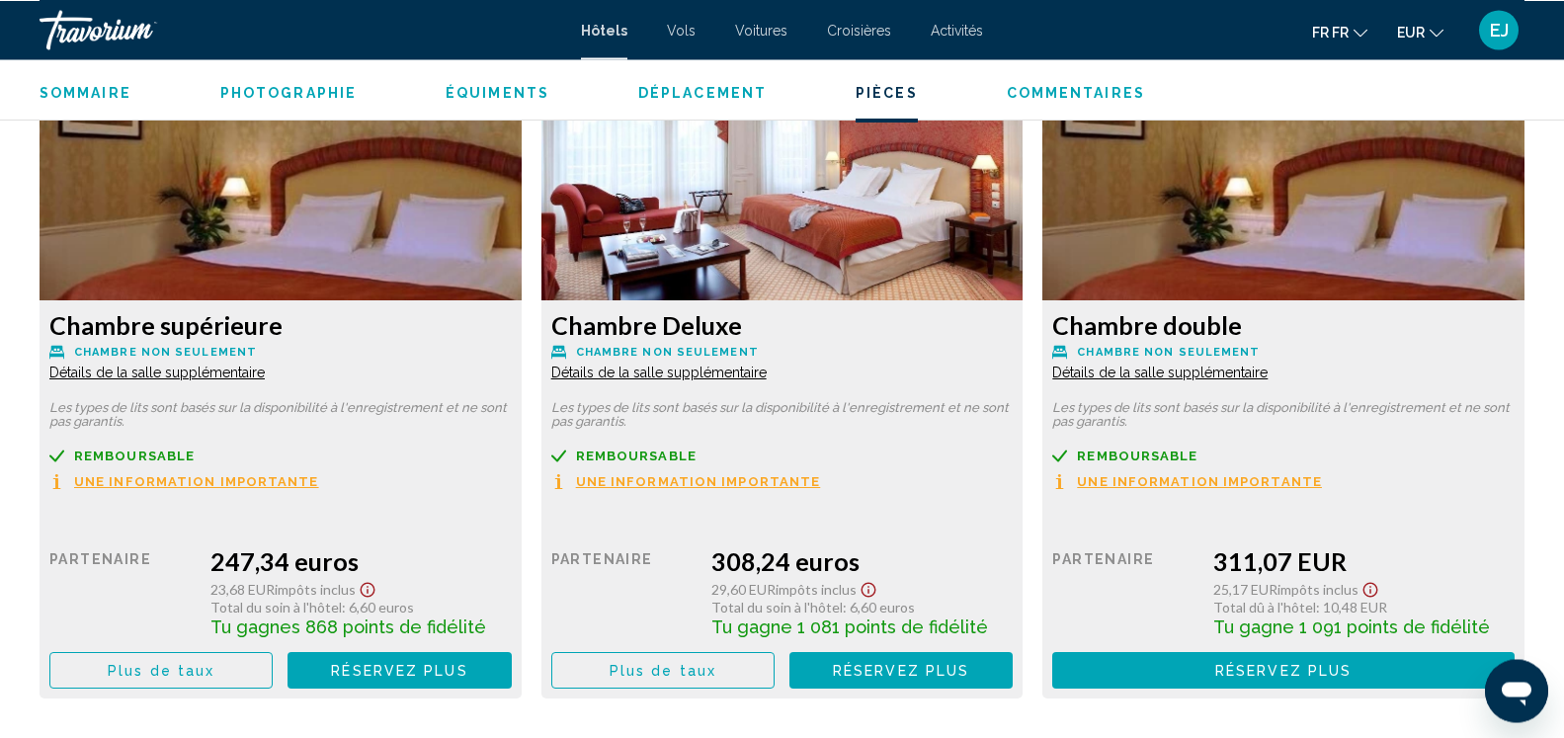
scroll to position [2793, 0]
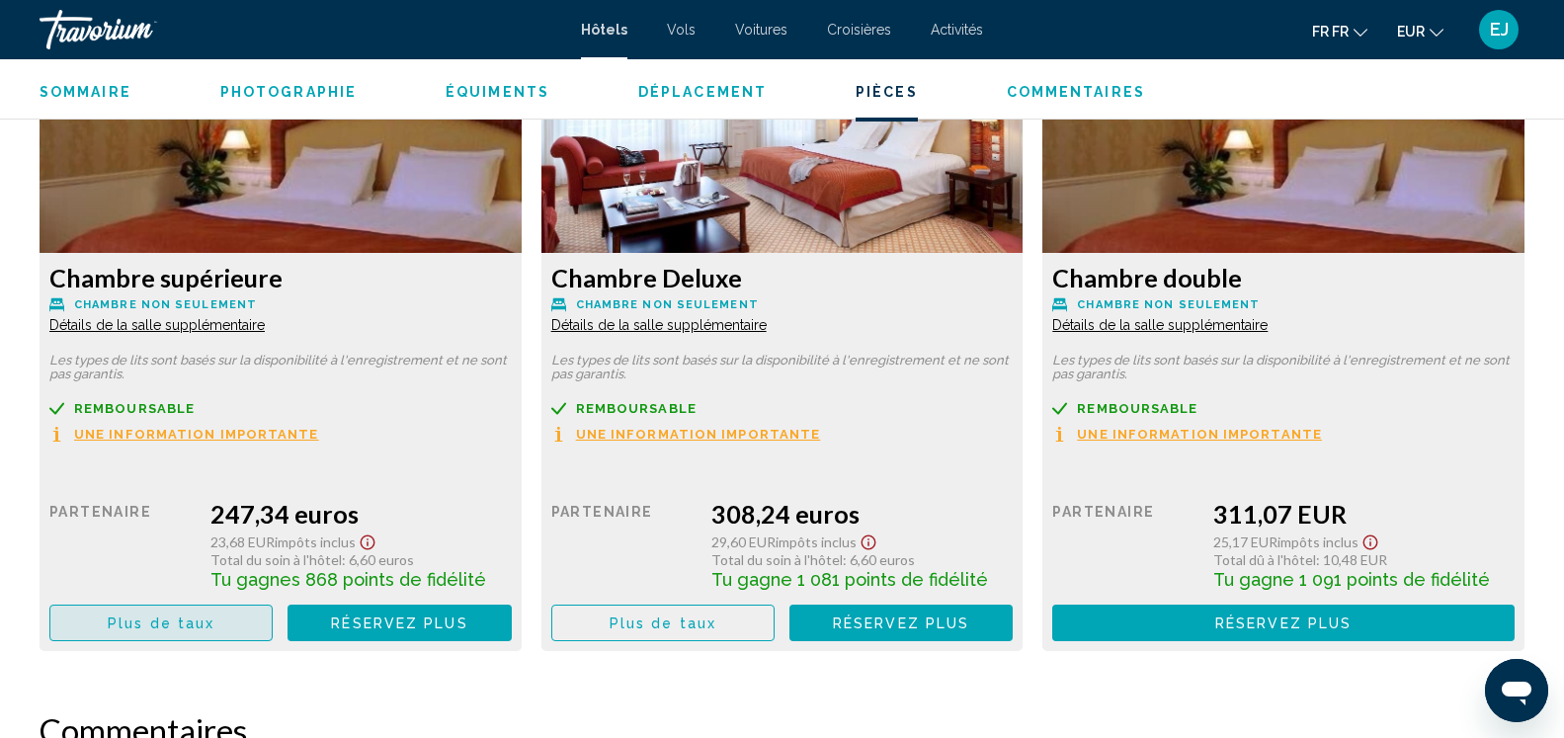
click at [235, 631] on button "Plus de taux" at bounding box center [160, 623] width 223 height 37
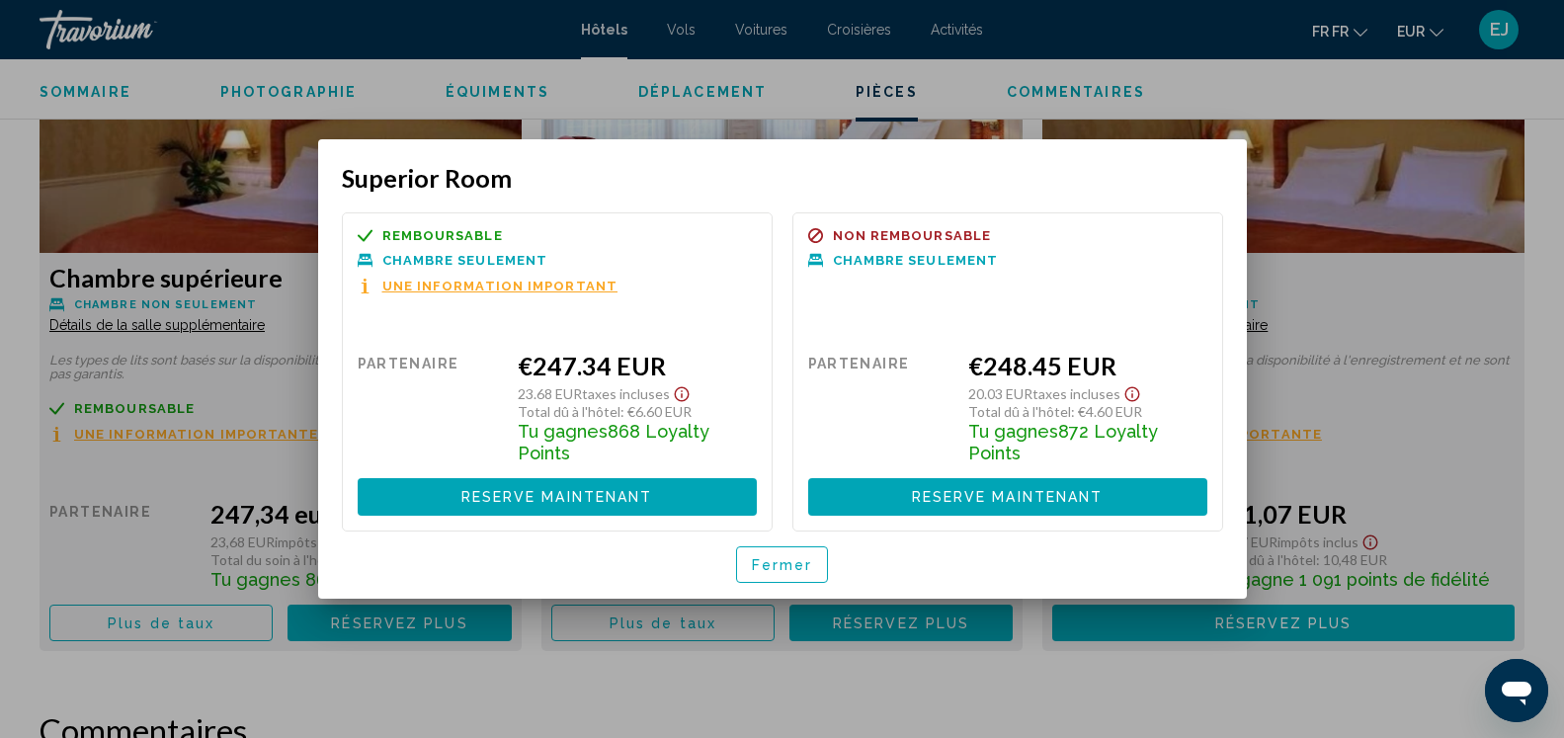
scroll to position [0, 0]
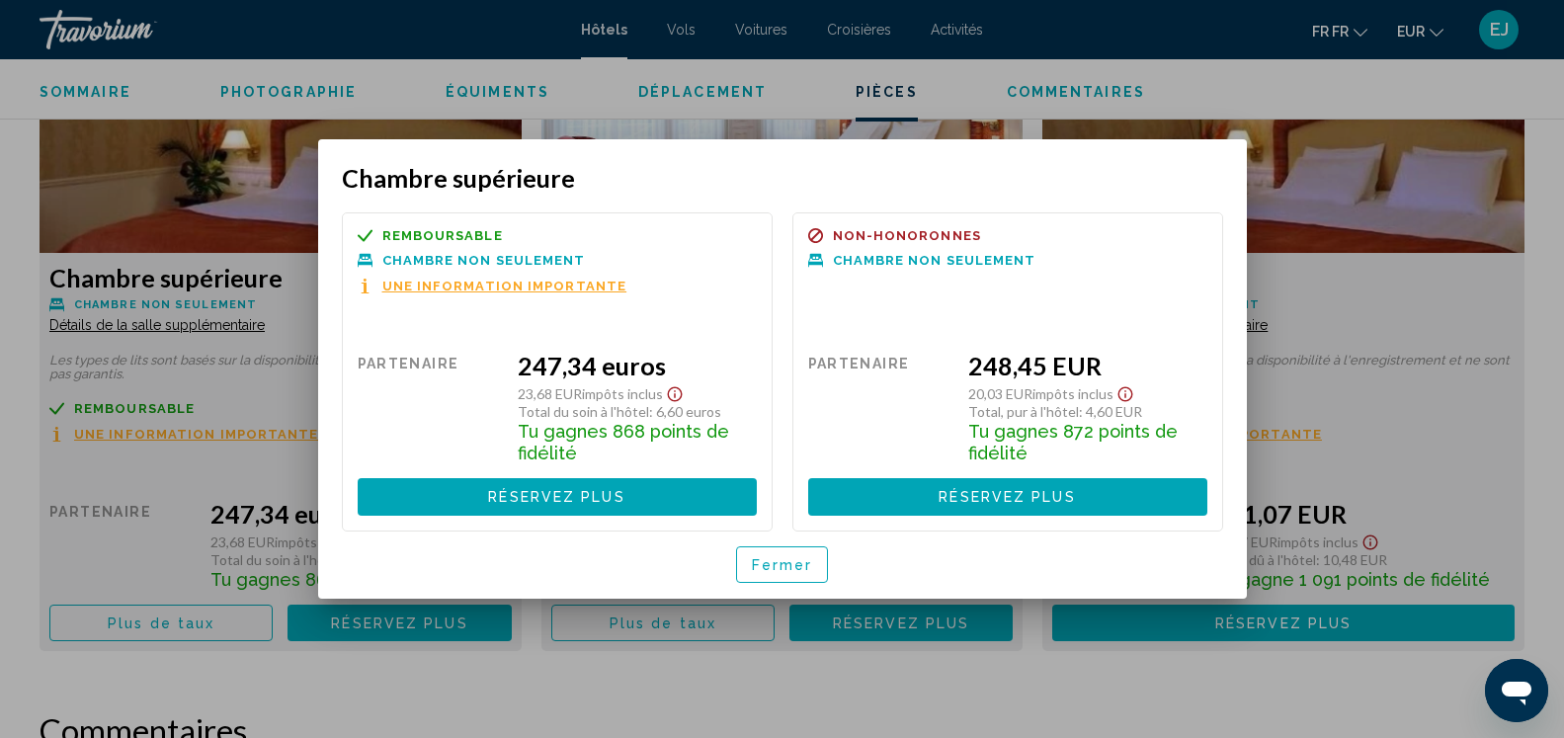
click at [506, 480] on button "Réservez plus disponible" at bounding box center [557, 496] width 399 height 37
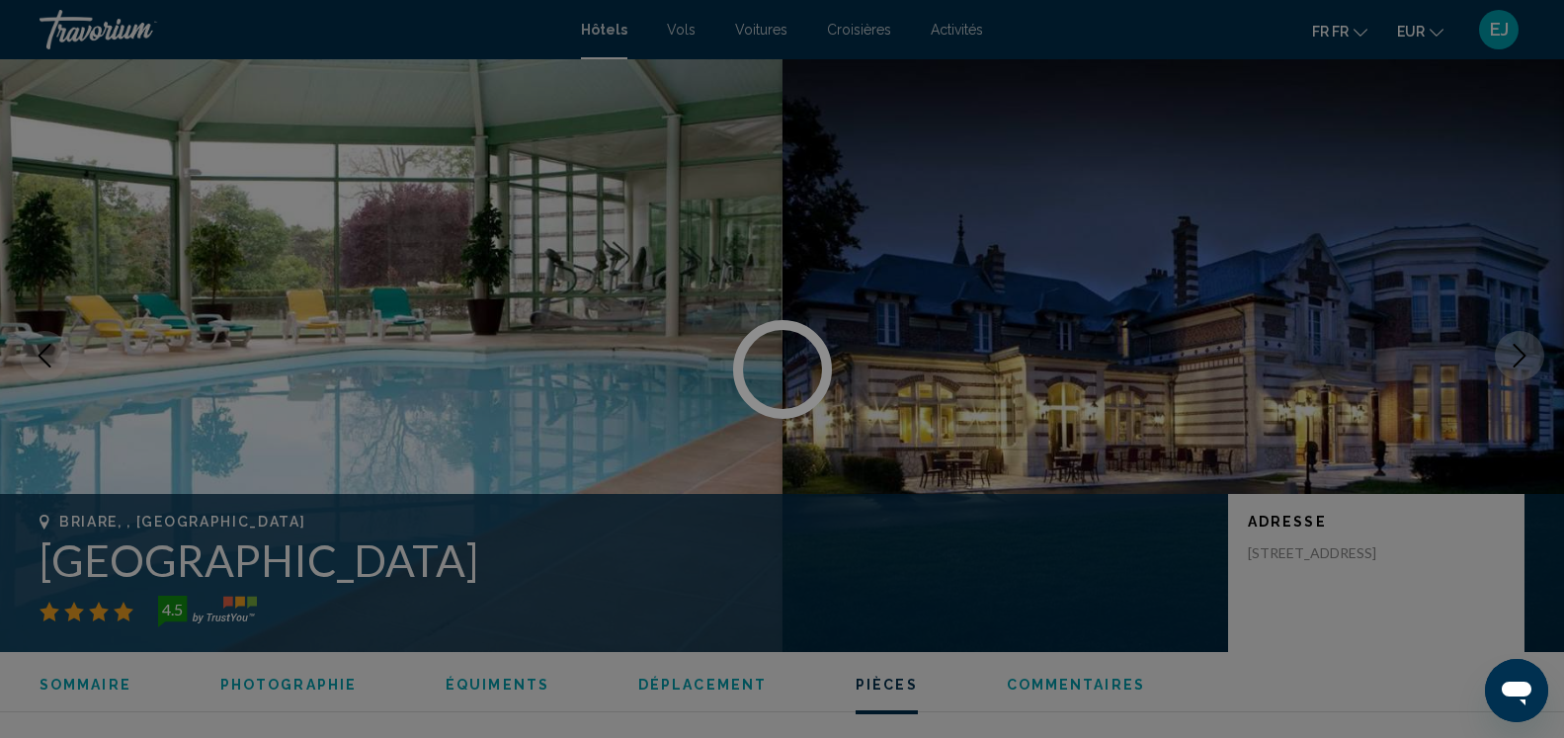
scroll to position [2793, 0]
